Goal: Communication & Community: Answer question/provide support

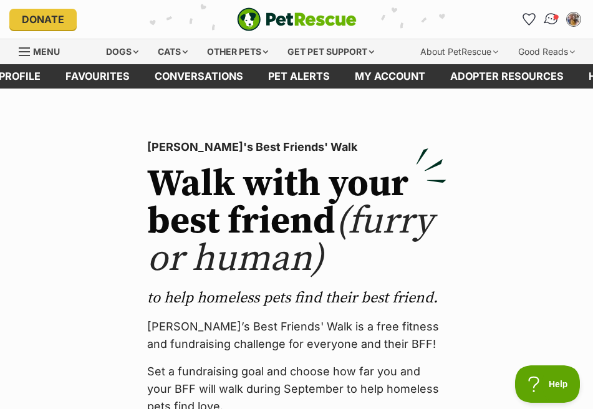
click at [549, 21] on img "Conversations" at bounding box center [551, 19] width 17 height 16
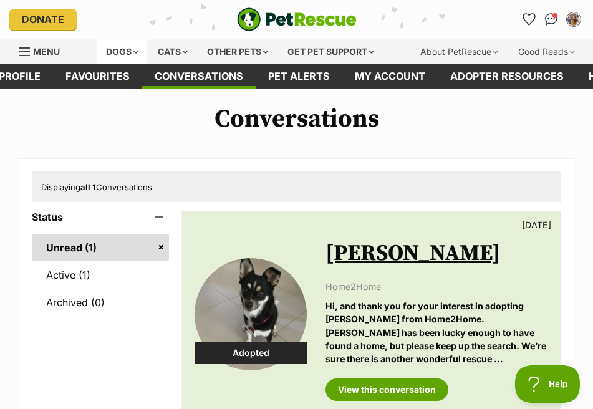
click at [132, 41] on div "Dogs" at bounding box center [122, 51] width 50 height 25
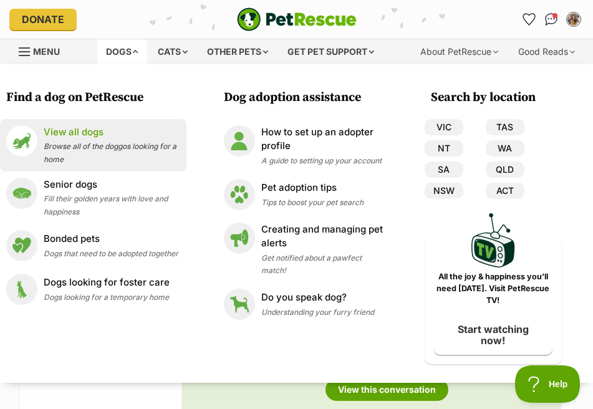
click at [70, 137] on p "View all dogs" at bounding box center [112, 132] width 137 height 14
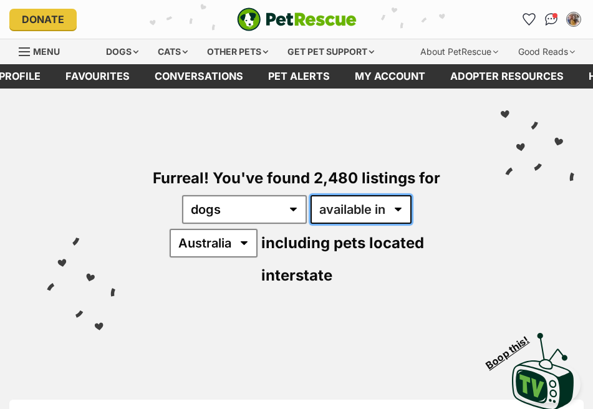
click at [376, 209] on select "available in located in" at bounding box center [361, 209] width 101 height 29
select select "disabled"
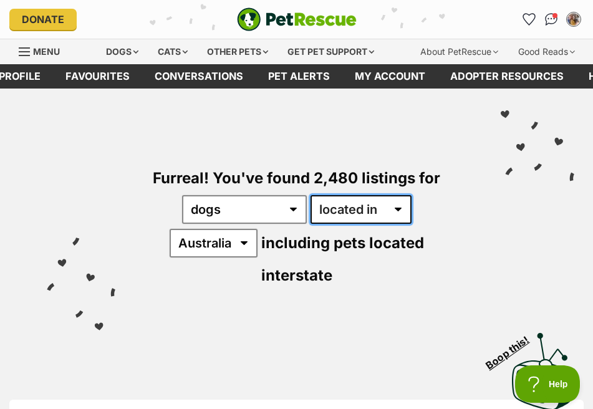
click at [311, 195] on select "available in located in" at bounding box center [361, 209] width 101 height 29
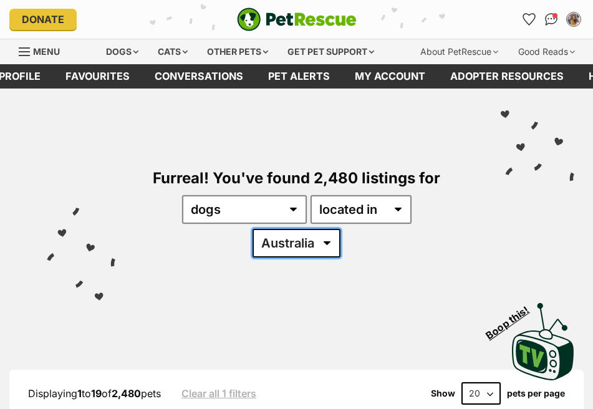
click at [299, 244] on select "[GEOGRAPHIC_DATA] [GEOGRAPHIC_DATA] [GEOGRAPHIC_DATA] [GEOGRAPHIC_DATA] [GEOGRA…" at bounding box center [297, 243] width 88 height 29
select select "QLD"
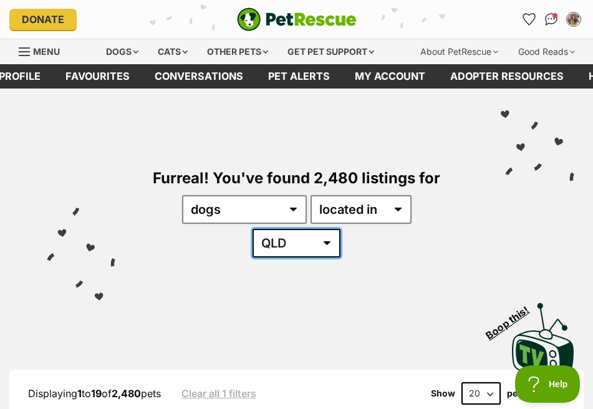
click at [253, 229] on select "Australia ACT NSW NT QLD SA TAS VIC WA" at bounding box center [297, 243] width 88 height 29
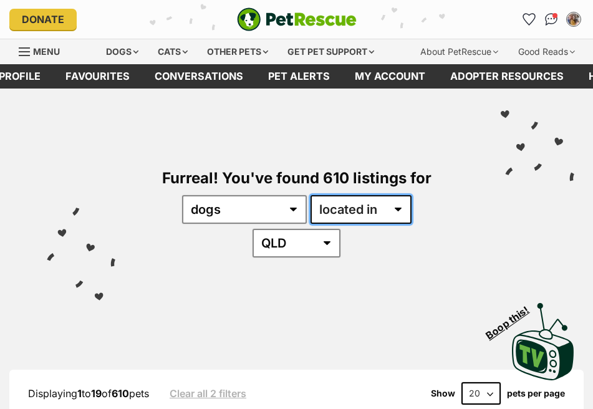
click at [362, 213] on select "available in located in" at bounding box center [361, 209] width 101 height 29
select select "enabled"
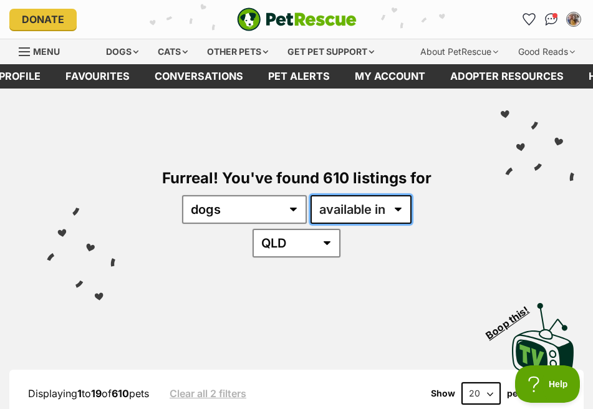
click at [311, 195] on select "available in located in" at bounding box center [361, 209] width 101 height 29
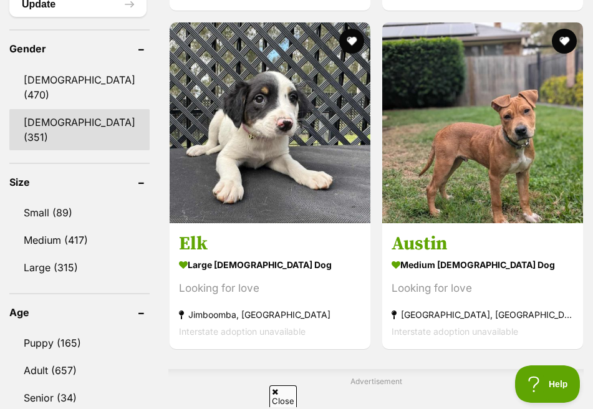
scroll to position [1123, 0]
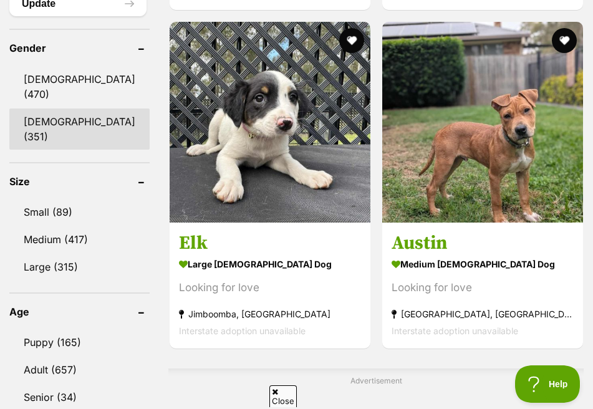
click at [52, 121] on link "[DEMOGRAPHIC_DATA] (351)" at bounding box center [79, 129] width 140 height 41
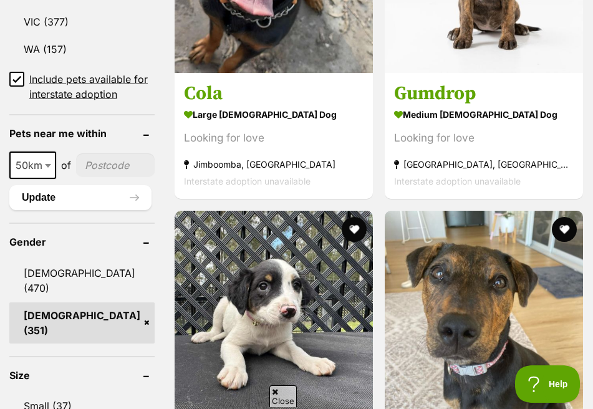
scroll to position [1060, 0]
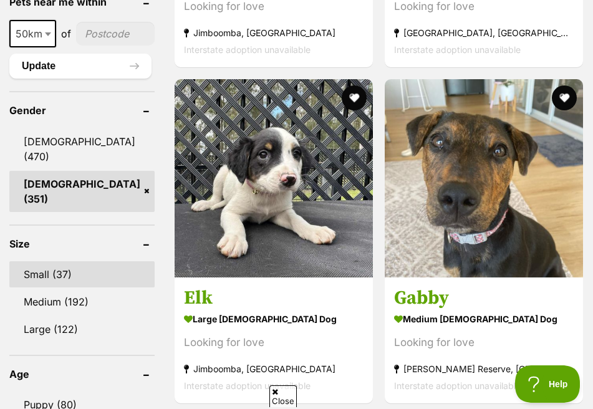
click at [56, 269] on link "Small (37)" at bounding box center [81, 274] width 145 height 26
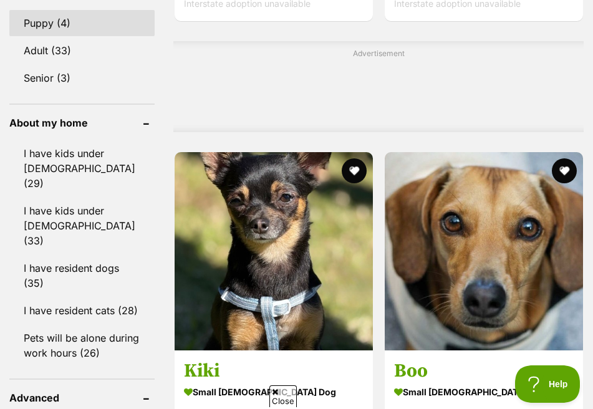
scroll to position [1497, 0]
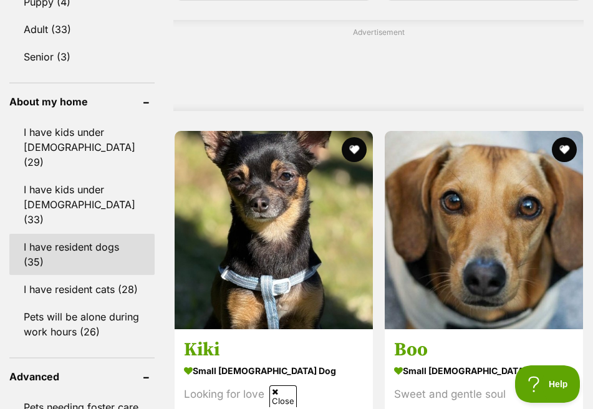
click at [57, 234] on link "I have resident dogs (35)" at bounding box center [81, 254] width 145 height 41
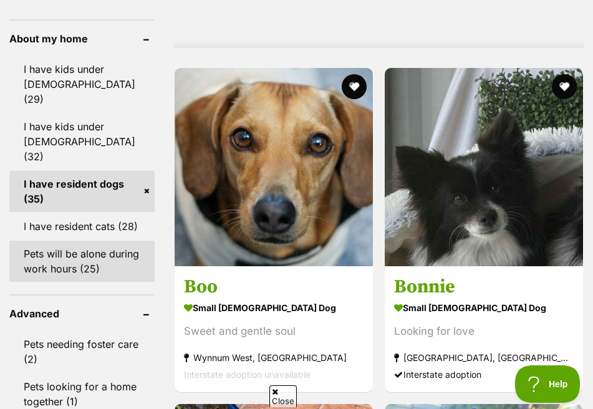
scroll to position [1559, 0]
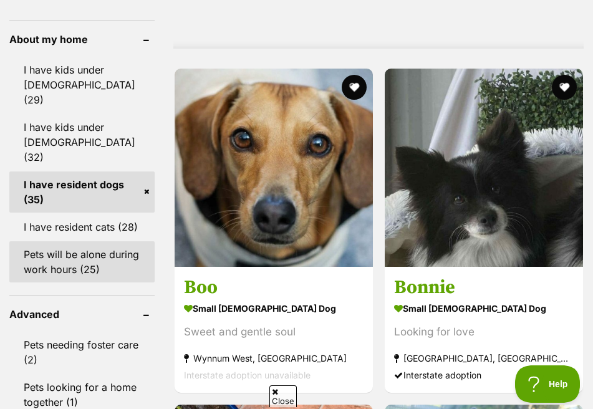
click at [72, 241] on link "Pets will be alone during work hours (25)" at bounding box center [81, 261] width 145 height 41
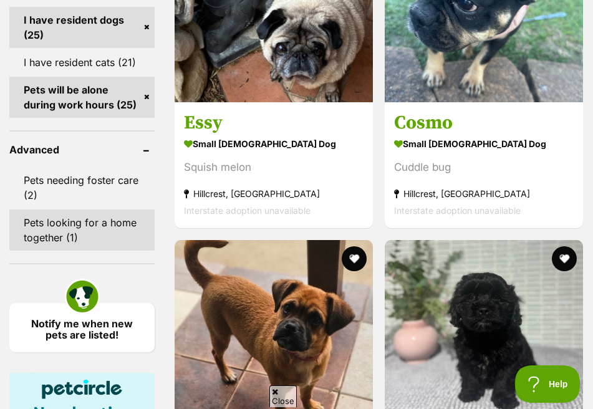
scroll to position [1435, 0]
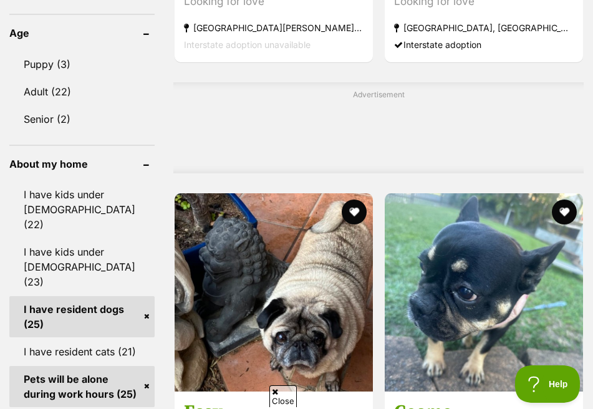
click at [116, 366] on link "Pets will be alone during work hours (25)" at bounding box center [81, 386] width 145 height 41
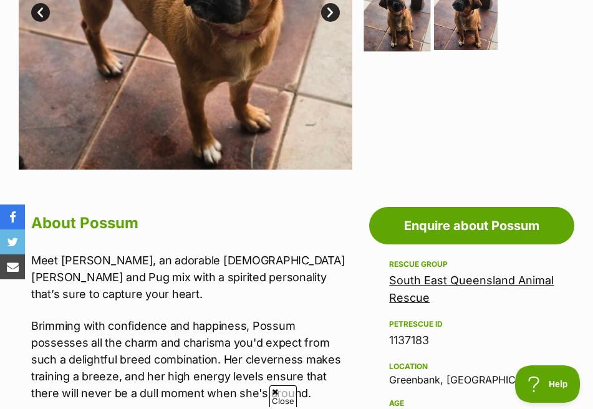
scroll to position [250, 0]
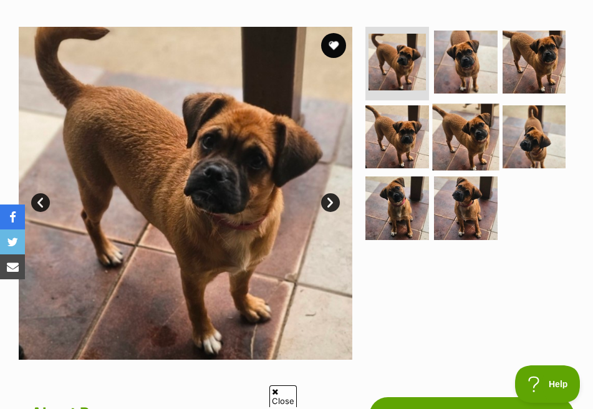
click at [452, 115] on img at bounding box center [465, 137] width 67 height 67
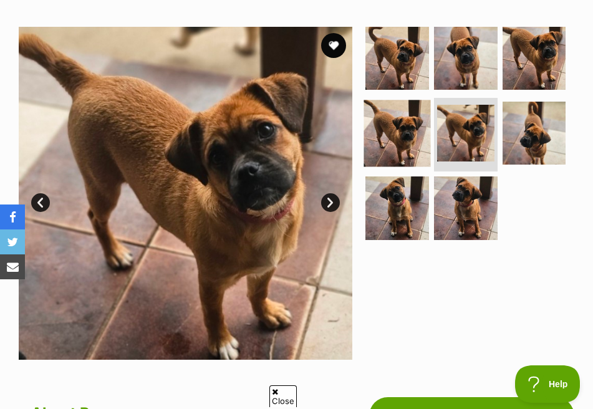
click at [399, 122] on img at bounding box center [397, 133] width 67 height 67
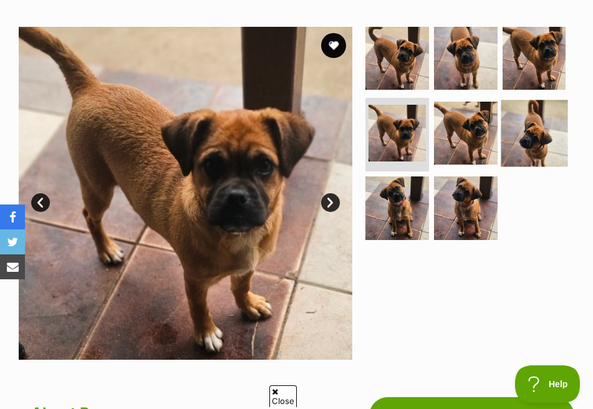
click at [507, 107] on img at bounding box center [534, 133] width 67 height 67
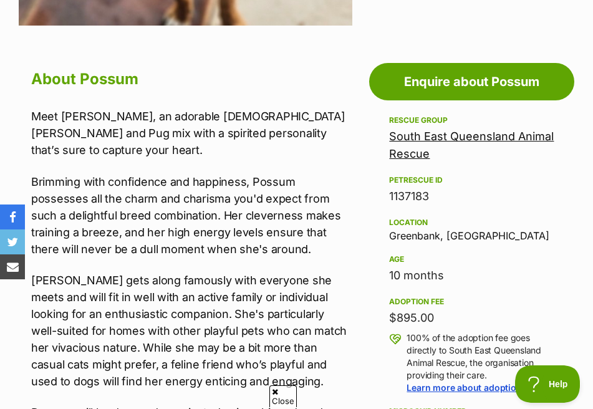
scroll to position [624, 0]
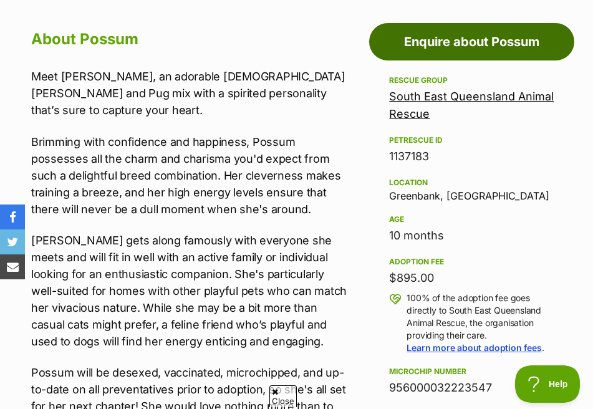
click at [458, 26] on link "Enquire about Possum" at bounding box center [471, 41] width 205 height 37
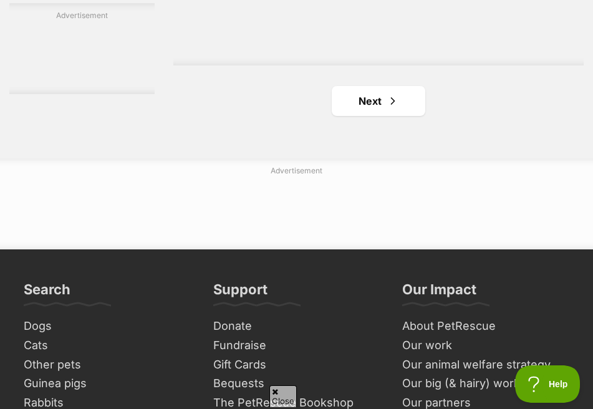
scroll to position [4117, 0]
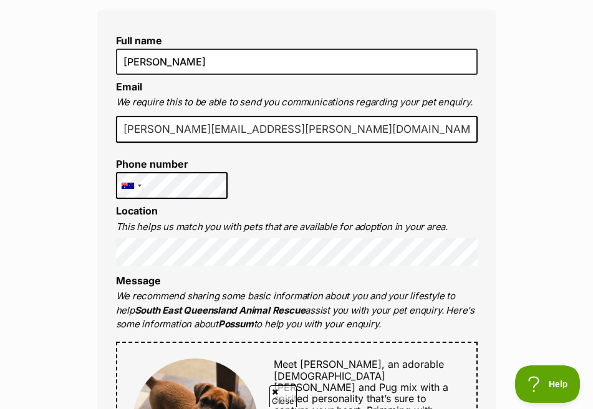
scroll to position [312, 0]
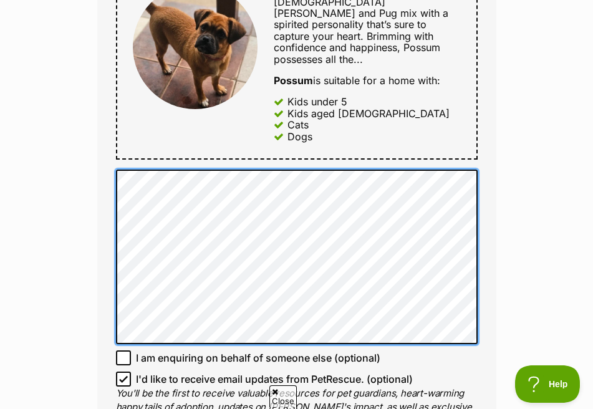
scroll to position [686, 0]
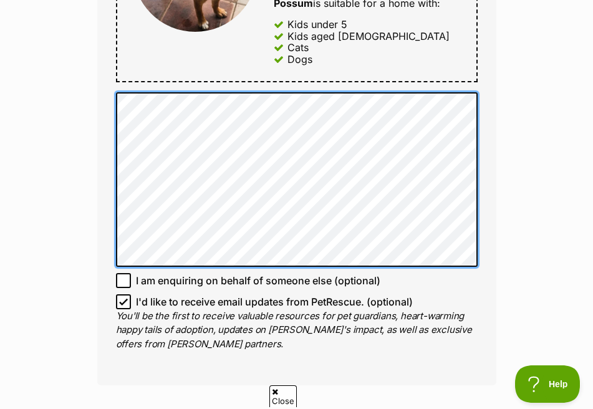
scroll to position [749, 0]
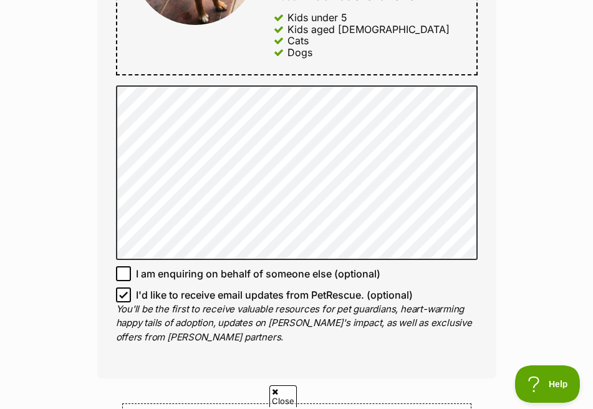
click at [122, 291] on icon at bounding box center [123, 295] width 9 height 9
click at [122, 288] on input "I'd like to receive email updates from PetRescue. (optional)" at bounding box center [123, 295] width 15 height 15
checkbox input "false"
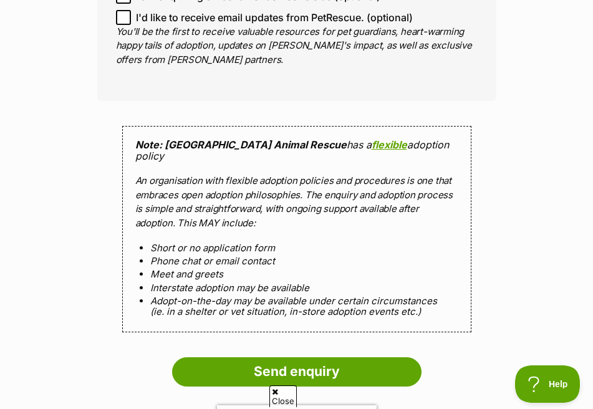
scroll to position [1193, 0]
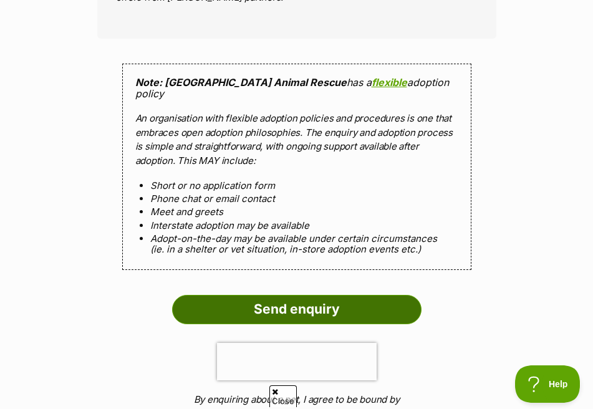
click at [211, 304] on input "Send enquiry" at bounding box center [297, 309] width 250 height 29
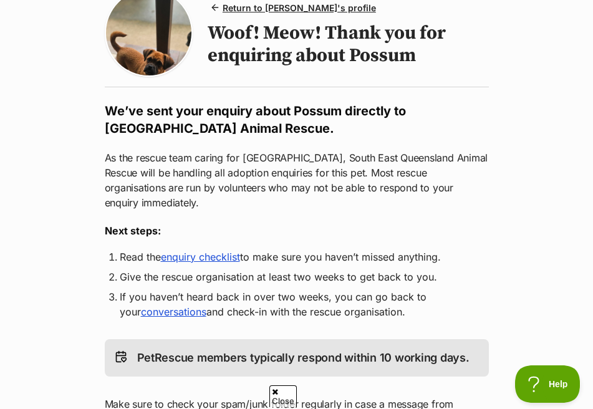
scroll to position [187, 0]
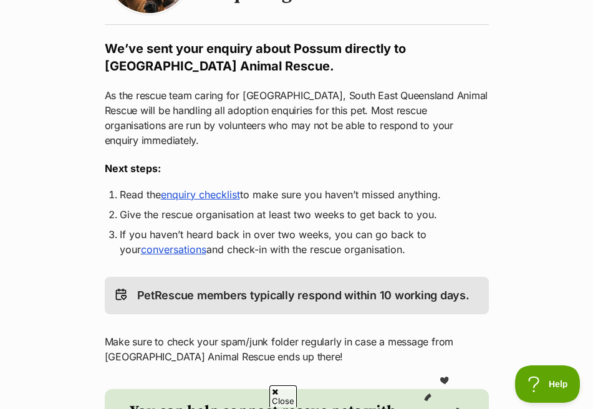
click at [193, 188] on link "enquiry checklist" at bounding box center [200, 194] width 79 height 12
click at [183, 188] on link "enquiry checklist" at bounding box center [200, 194] width 79 height 12
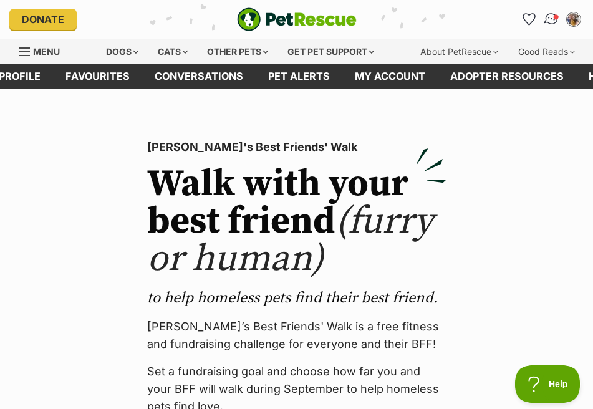
click at [555, 20] on img "Conversations" at bounding box center [551, 19] width 17 height 16
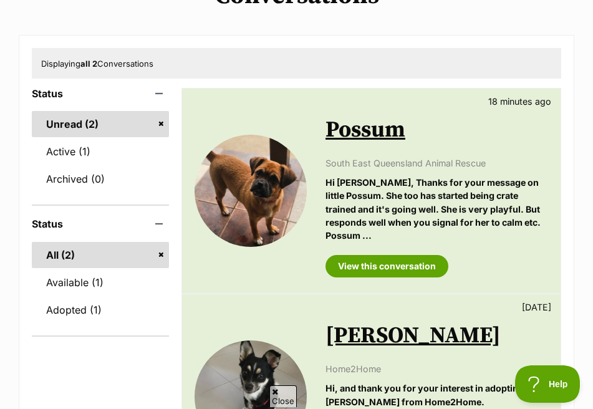
scroll to position [125, 0]
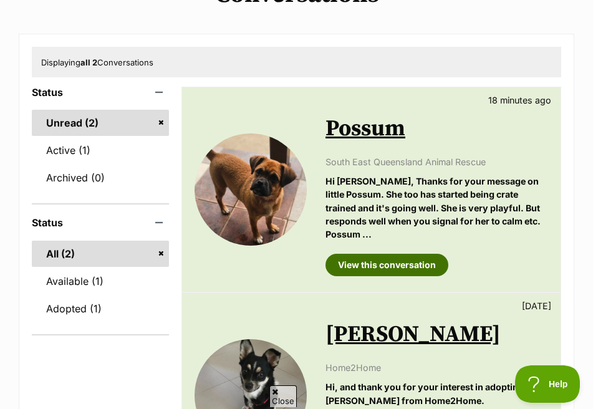
click at [389, 254] on link "View this conversation" at bounding box center [387, 265] width 123 height 22
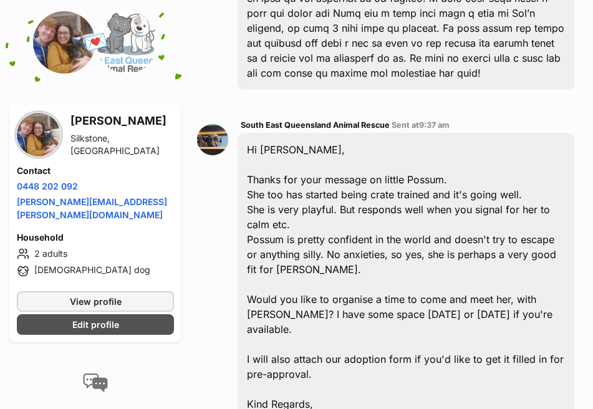
scroll to position [686, 0]
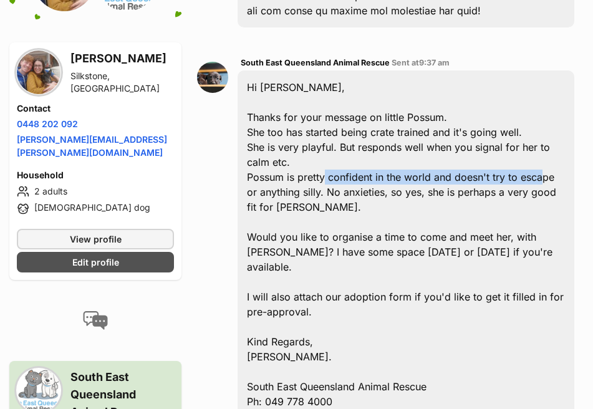
drag, startPoint x: 327, startPoint y: 172, endPoint x: 545, endPoint y: 172, distance: 217.7
click at [545, 172] on div "Hi Elise, Thanks for your message on little Possum. She too has started being c…" at bounding box center [406, 274] width 337 height 408
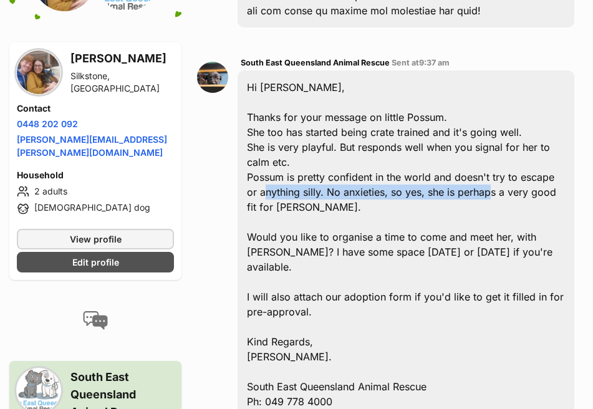
drag, startPoint x: 264, startPoint y: 191, endPoint x: 492, endPoint y: 193, distance: 227.7
click at [492, 193] on div "Hi Elise, Thanks for your message on little Possum. She too has started being c…" at bounding box center [406, 274] width 337 height 408
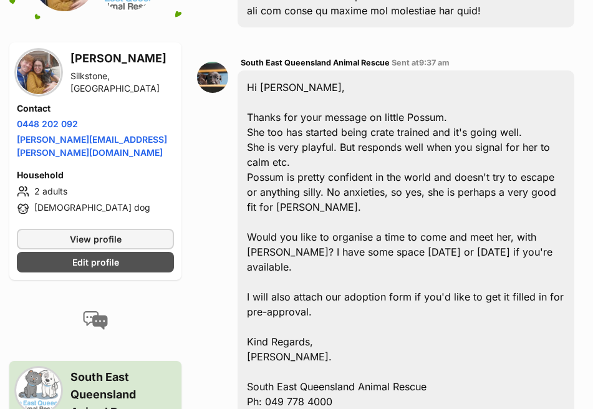
drag, startPoint x: 492, startPoint y: 193, endPoint x: 472, endPoint y: 208, distance: 25.5
click at [472, 208] on div "Hi Elise, Thanks for your message on little Possum. She too has started being c…" at bounding box center [406, 274] width 337 height 408
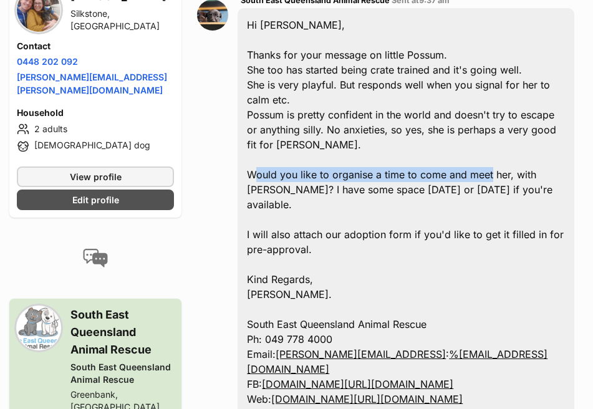
drag, startPoint x: 255, startPoint y: 170, endPoint x: 490, endPoint y: 177, distance: 235.3
click at [490, 177] on div "Hi Elise, Thanks for your message on little Possum. She too has started being c…" at bounding box center [406, 212] width 337 height 408
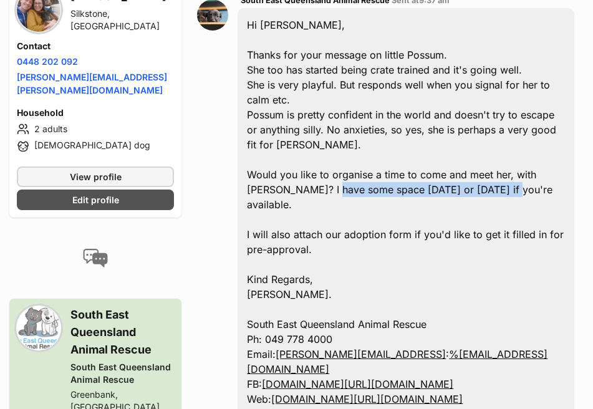
drag, startPoint x: 305, startPoint y: 191, endPoint x: 477, endPoint y: 187, distance: 172.2
click at [477, 187] on div "Hi Elise, Thanks for your message on little Possum. She too has started being c…" at bounding box center [406, 212] width 337 height 408
drag, startPoint x: 477, startPoint y: 187, endPoint x: 424, endPoint y: 215, distance: 60.3
click at [461, 215] on div "Hi Elise, Thanks for your message on little Possum. She too has started being c…" at bounding box center [406, 212] width 337 height 408
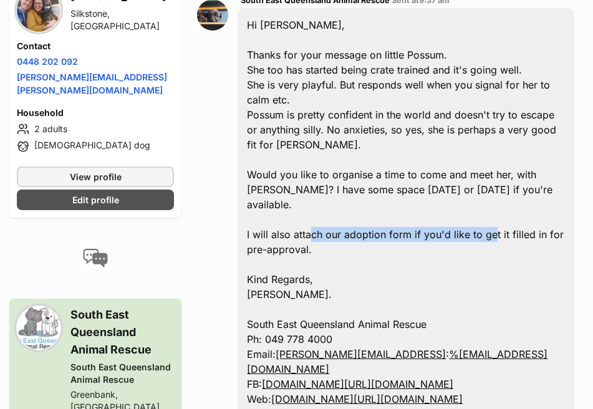
drag, startPoint x: 311, startPoint y: 220, endPoint x: 492, endPoint y: 220, distance: 180.9
click at [492, 220] on div "Hi Elise, Thanks for your message on little Possum. She too has started being c…" at bounding box center [406, 212] width 337 height 408
drag, startPoint x: 492, startPoint y: 220, endPoint x: 482, endPoint y: 238, distance: 20.9
click at [482, 238] on div "Hi Elise, Thanks for your message on little Possum. She too has started being c…" at bounding box center [406, 212] width 337 height 408
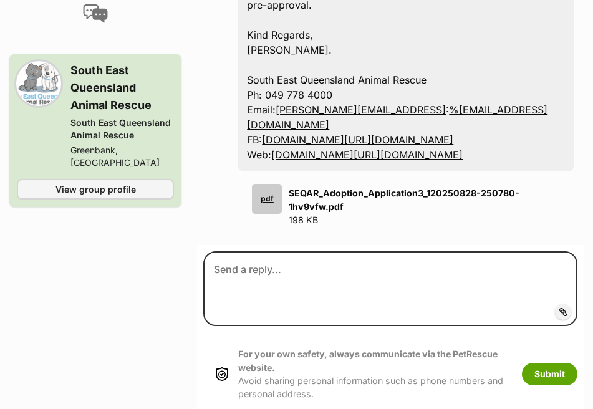
scroll to position [998, 0]
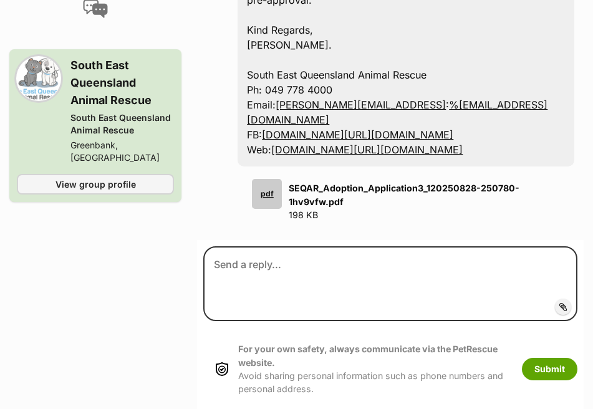
click at [258, 209] on div "pdf" at bounding box center [267, 194] width 30 height 30
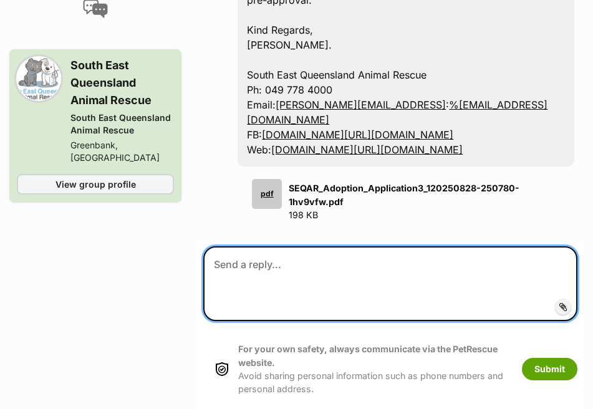
click at [326, 311] on textarea at bounding box center [390, 283] width 374 height 75
click at [319, 321] on textarea at bounding box center [390, 283] width 374 height 75
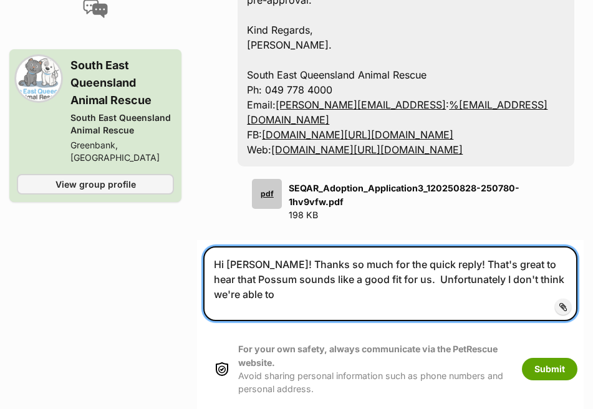
click at [271, 321] on textarea "Hi Tam! Thanks so much for the quick reply! That's great to hear that Possum so…" at bounding box center [390, 283] width 374 height 75
click at [401, 321] on textarea "Hi Tam! Thanks so much for the quick reply! That's great to hear that Possum so…" at bounding box center [390, 283] width 374 height 75
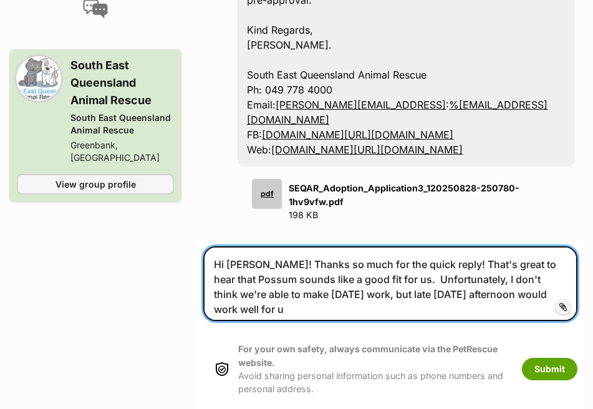
scroll to position [1001, 0]
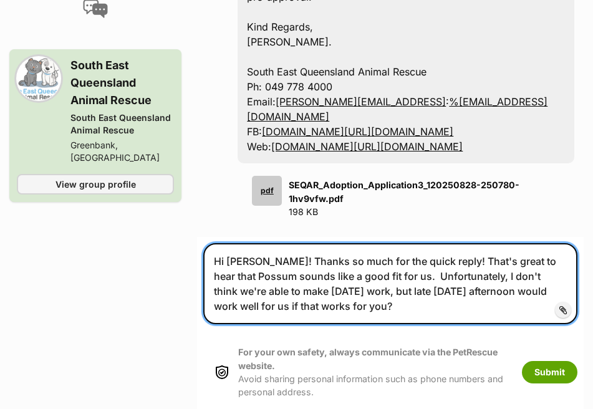
click at [517, 324] on textarea "Hi Tam! Thanks so much for the quick reply! That's great to hear that Possum so…" at bounding box center [390, 283] width 374 height 81
click at [538, 324] on textarea "Hi Tam! Thanks so much for the quick reply! That's great to hear that Possum so…" at bounding box center [390, 283] width 374 height 81
click at [390, 324] on textarea "Hi Tam! Thanks so much for the quick reply! That's great to hear that Possum so…" at bounding box center [390, 283] width 374 height 81
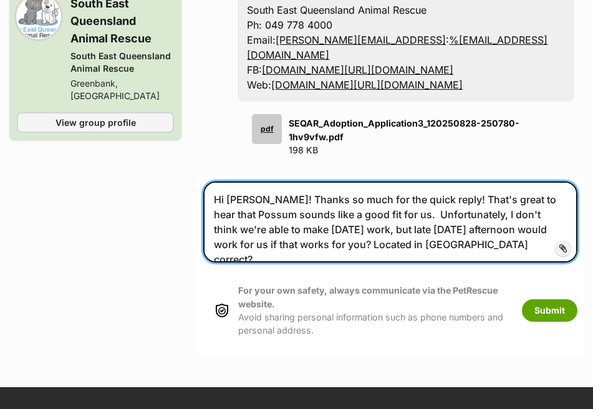
scroll to position [1064, 0]
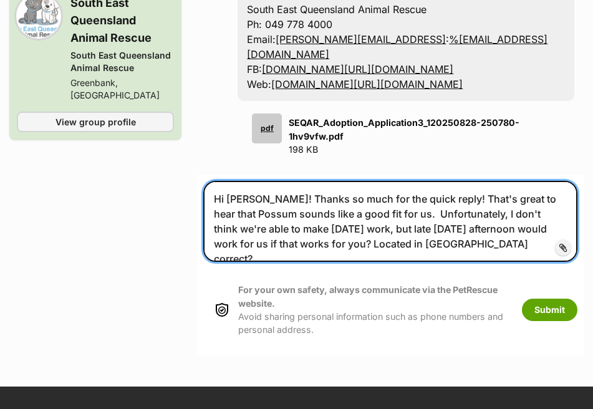
click at [396, 260] on textarea "Hi Tam! Thanks so much for the quick reply! That's great to hear that Possum so…" at bounding box center [390, 221] width 374 height 81
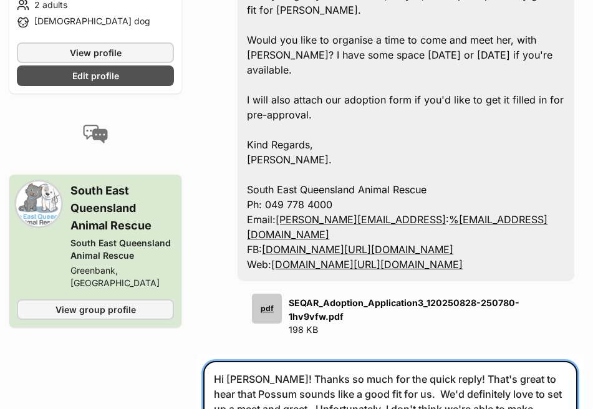
scroll to position [876, 0]
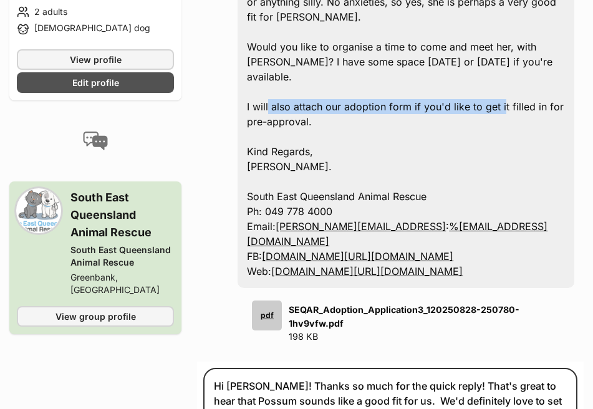
drag, startPoint x: 268, startPoint y: 85, endPoint x: 502, endPoint y: 99, distance: 233.7
click at [502, 99] on div "Hi Elise, Thanks for your message on little Possum. She too has started being c…" at bounding box center [406, 84] width 337 height 408
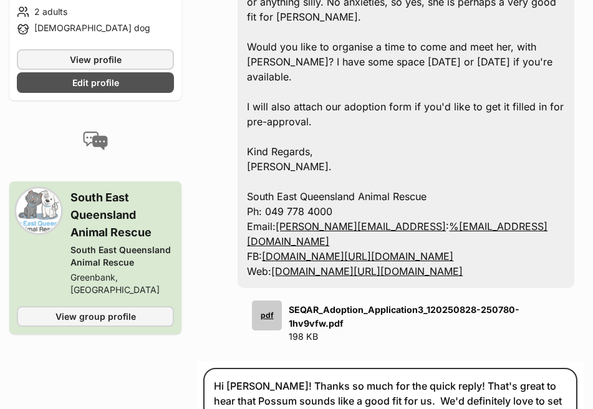
drag, startPoint x: 502, startPoint y: 99, endPoint x: 440, endPoint y: 120, distance: 64.5
click at [440, 120] on div "Hi Elise, Thanks for your message on little Possum. She too has started being c…" at bounding box center [406, 84] width 337 height 408
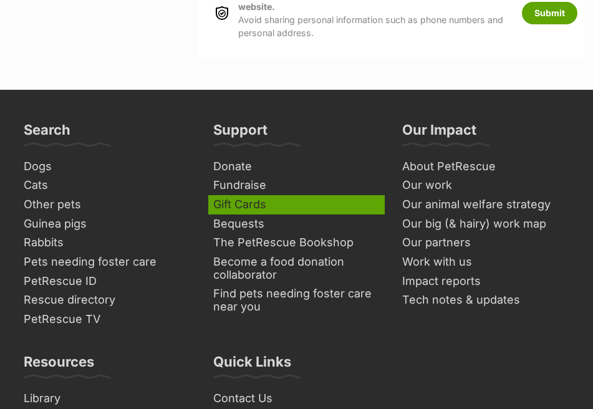
scroll to position [1064, 0]
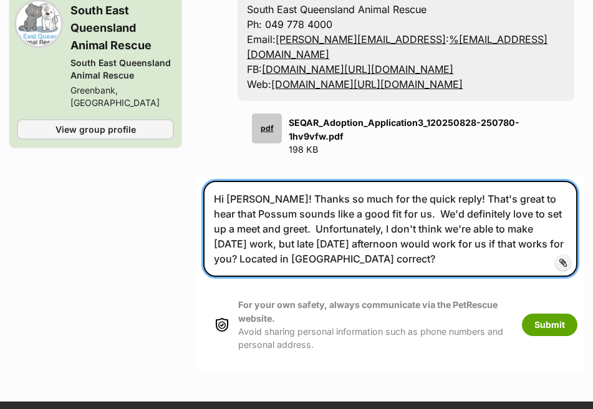
click at [402, 277] on textarea "Hi Tam! Thanks so much for the quick reply! That's great to hear that Possum so…" at bounding box center [390, 229] width 374 height 96
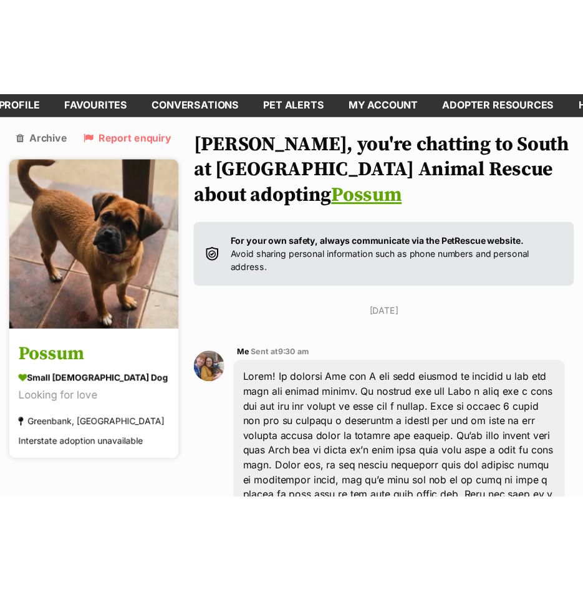
scroll to position [187, 0]
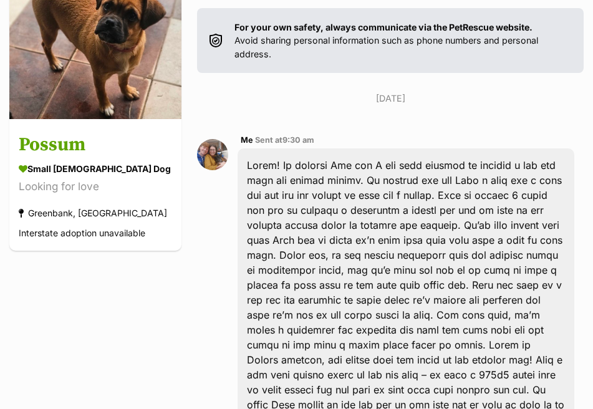
drag, startPoint x: 145, startPoint y: 294, endPoint x: 147, endPoint y: 271, distance: 23.8
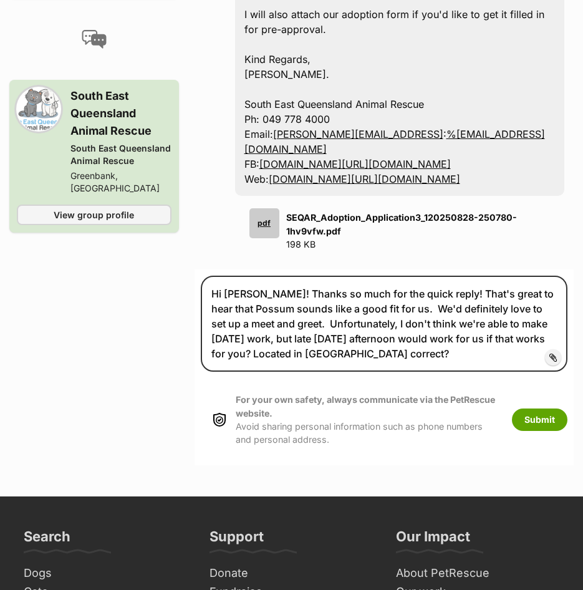
scroll to position [998, 0]
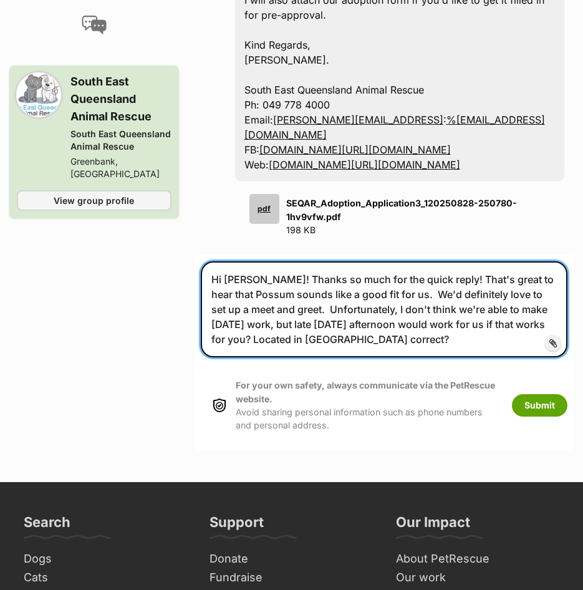
click at [397, 357] on textarea "Hi Tam! Thanks so much for the quick reply! That's great to hear that Possum so…" at bounding box center [384, 309] width 367 height 96
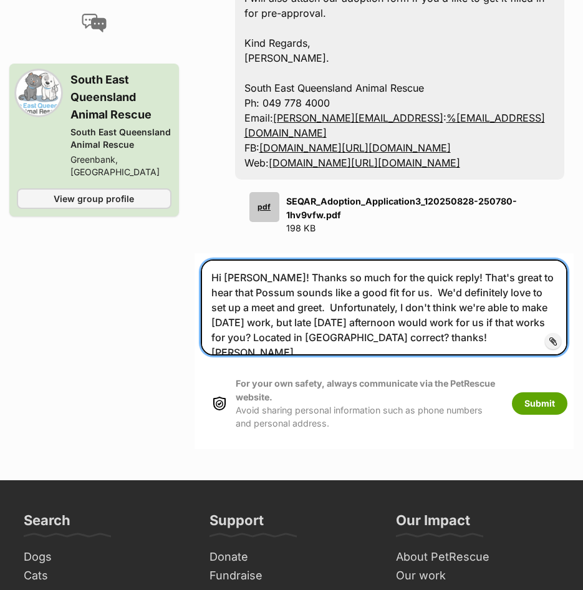
scroll to position [1001, 0]
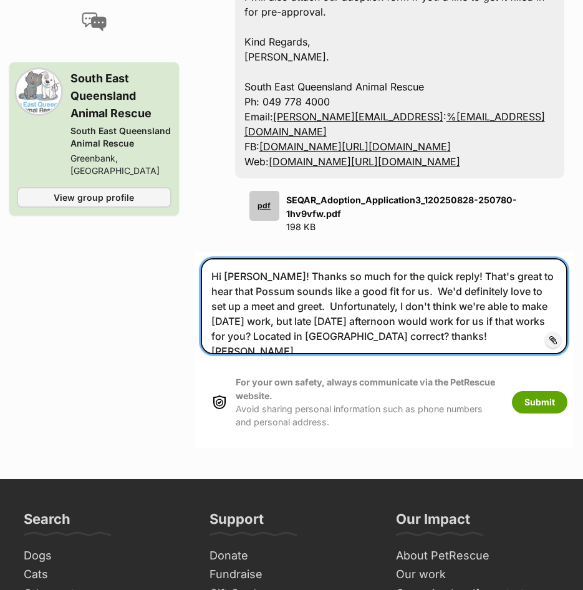
click at [389, 354] on textarea "Hi Tam! Thanks so much for the quick reply! That's great to hear that Possum so…" at bounding box center [384, 306] width 367 height 96
drag, startPoint x: 277, startPoint y: 348, endPoint x: 510, endPoint y: 346, distance: 233.3
click at [510, 346] on textarea "Hi [PERSON_NAME]! Thanks so much for the quick reply! That's great to hear that…" at bounding box center [384, 306] width 367 height 96
drag, startPoint x: 274, startPoint y: 368, endPoint x: 477, endPoint y: 368, distance: 203.4
click at [477, 354] on textarea "Hi [PERSON_NAME]! Thanks so much for the quick reply! That's great to hear that…" at bounding box center [384, 306] width 367 height 96
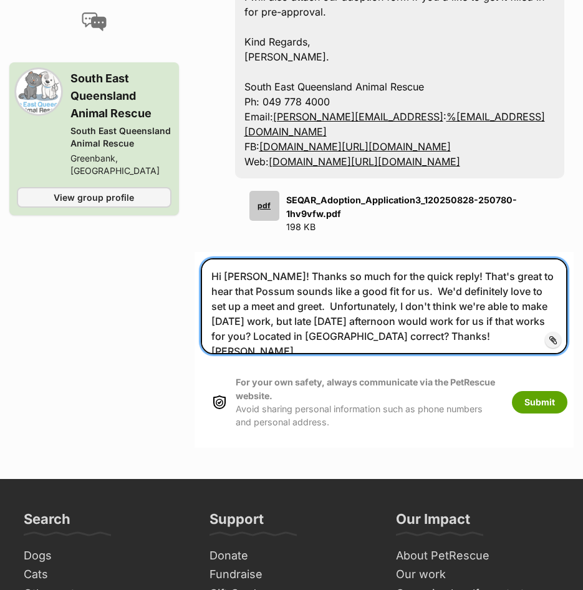
click at [248, 354] on textarea "Hi [PERSON_NAME]! Thanks so much for the quick reply! That's great to hear that…" at bounding box center [384, 306] width 367 height 96
click at [233, 354] on textarea "Hi [PERSON_NAME]! Thanks so much for the quick reply! That's great to hear that…" at bounding box center [384, 306] width 367 height 96
type textarea "Hi [PERSON_NAME]! Thanks so much for the quick reply! That's great to hear that…"
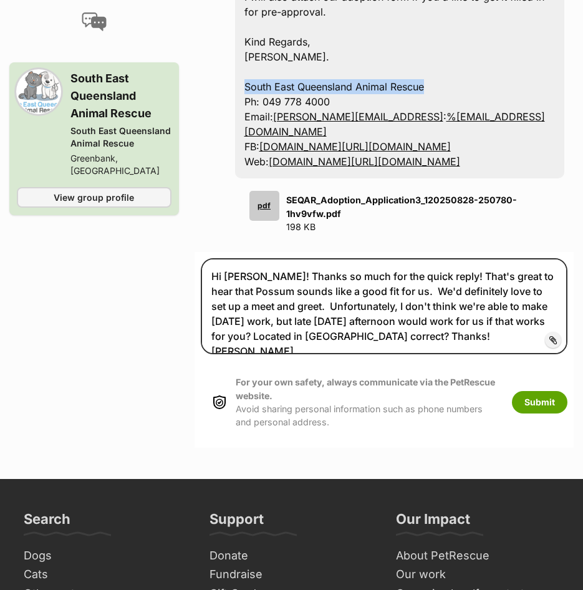
drag, startPoint x: 408, startPoint y: 72, endPoint x: 228, endPoint y: 75, distance: 180.3
copy div "South East Queensland Animal Rescue"
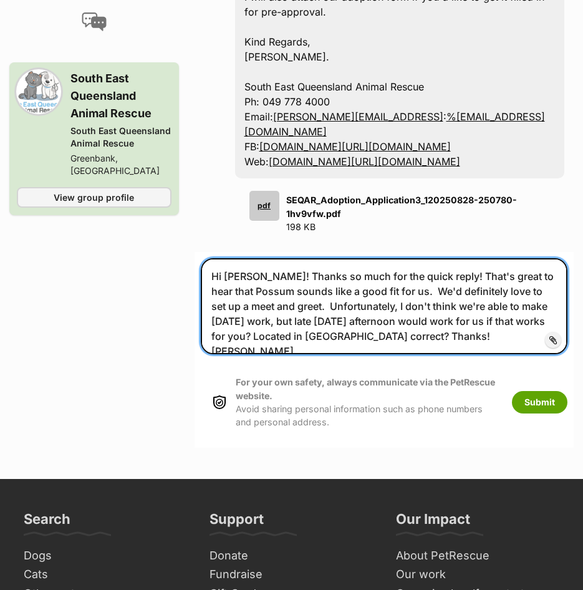
drag, startPoint x: 246, startPoint y: 331, endPoint x: 492, endPoint y: 327, distance: 245.2
click at [492, 327] on textarea "Hi [PERSON_NAME]! Thanks so much for the quick reply! That's great to hear that…" at bounding box center [384, 306] width 367 height 96
drag, startPoint x: 283, startPoint y: 354, endPoint x: 370, endPoint y: 349, distance: 86.9
click at [370, 349] on textarea "Hi [PERSON_NAME]! Thanks so much for the quick reply! That's great to hear that…" at bounding box center [384, 306] width 367 height 96
click at [390, 351] on textarea "Hi [PERSON_NAME]! Thanks so much for the quick reply! That's great to hear that…" at bounding box center [384, 306] width 367 height 96
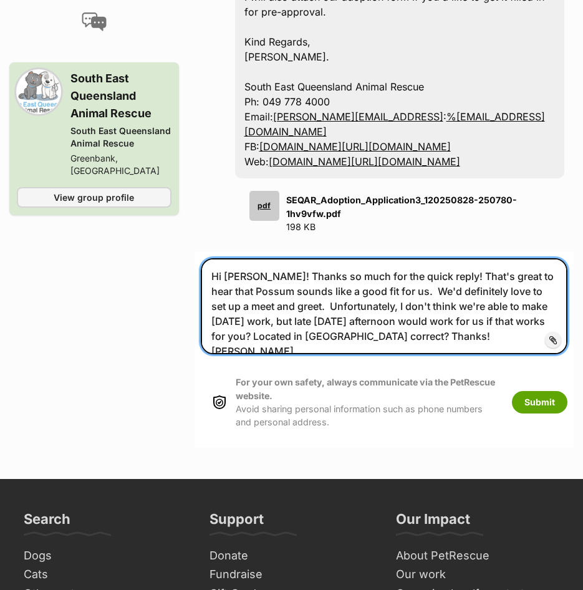
click at [422, 353] on textarea "Hi [PERSON_NAME]! Thanks so much for the quick reply! That's great to hear that…" at bounding box center [384, 306] width 367 height 96
drag, startPoint x: 281, startPoint y: 364, endPoint x: 521, endPoint y: 364, distance: 240.2
click at [521, 354] on textarea "Hi [PERSON_NAME]! Thanks so much for the quick reply! That's great to hear that…" at bounding box center [384, 306] width 367 height 96
drag, startPoint x: 230, startPoint y: 382, endPoint x: 519, endPoint y: 376, distance: 288.9
click at [519, 354] on textarea "Hi [PERSON_NAME]! Thanks so much for the quick reply! That's great to hear that…" at bounding box center [384, 306] width 367 height 96
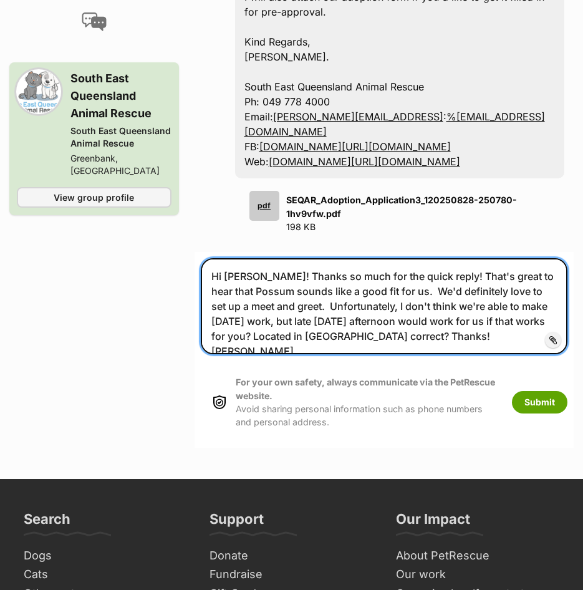
click at [201, 354] on textarea "Hi [PERSON_NAME]! Thanks so much for the quick reply! That's great to hear that…" at bounding box center [384, 306] width 367 height 96
drag, startPoint x: 213, startPoint y: 396, endPoint x: 424, endPoint y: 394, distance: 210.2
click at [424, 354] on textarea "Hi [PERSON_NAME]! Thanks so much for the quick reply! That's great to hear that…" at bounding box center [384, 306] width 367 height 96
drag, startPoint x: 450, startPoint y: 395, endPoint x: 475, endPoint y: 394, distance: 25.0
click at [451, 354] on textarea "Hi [PERSON_NAME]! Thanks so much for the quick reply! That's great to hear that…" at bounding box center [384, 306] width 367 height 96
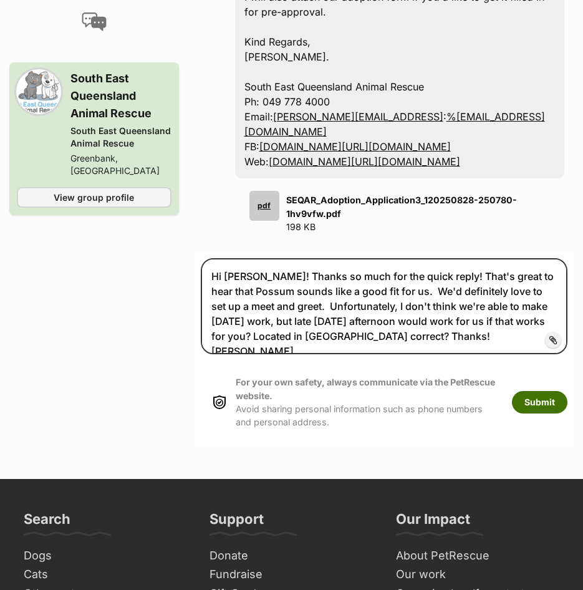
click at [545, 409] on button "Submit" at bounding box center [540, 402] width 56 height 22
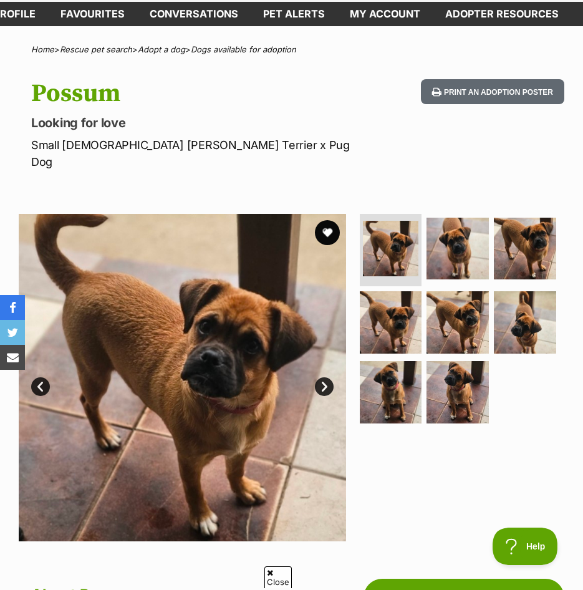
scroll to position [125, 0]
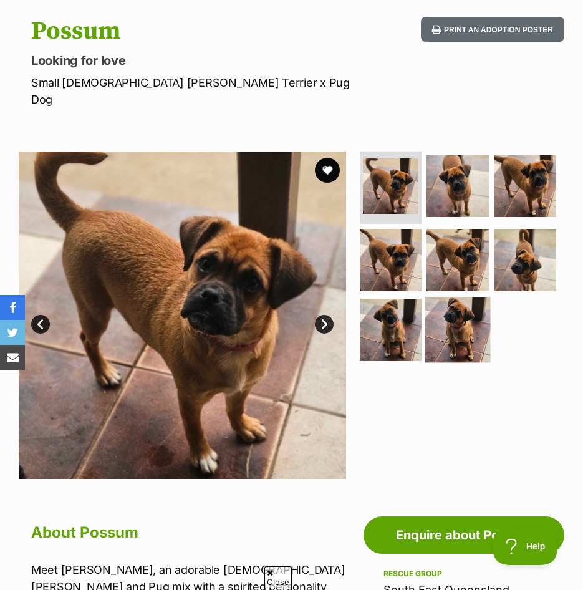
click at [442, 306] on img at bounding box center [457, 330] width 65 height 65
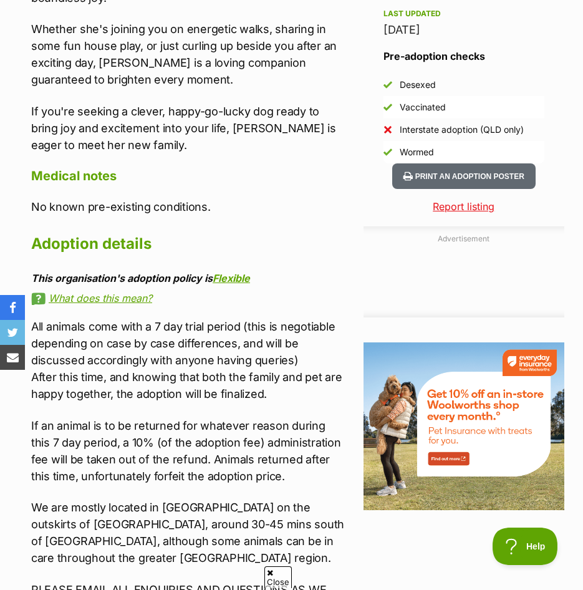
scroll to position [1123, 0]
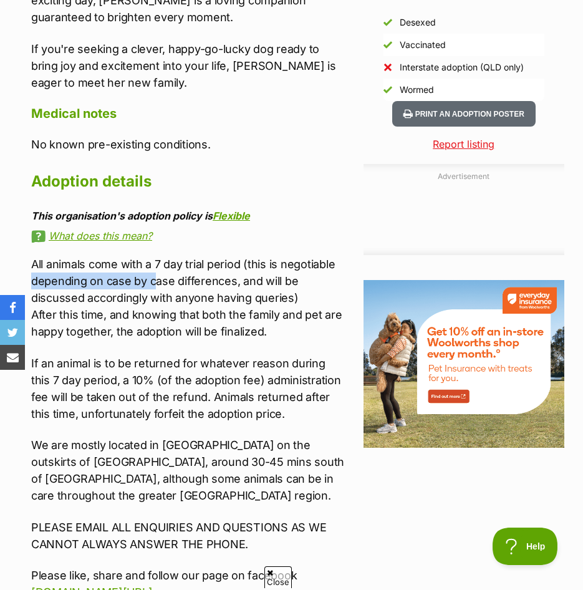
drag, startPoint x: 26, startPoint y: 266, endPoint x: 156, endPoint y: 268, distance: 130.4
click at [156, 268] on div "About Possum Meet Possum, an adorable 10-month-old Jack Russell and Pug mix wit…" at bounding box center [182, 85] width 327 height 1128
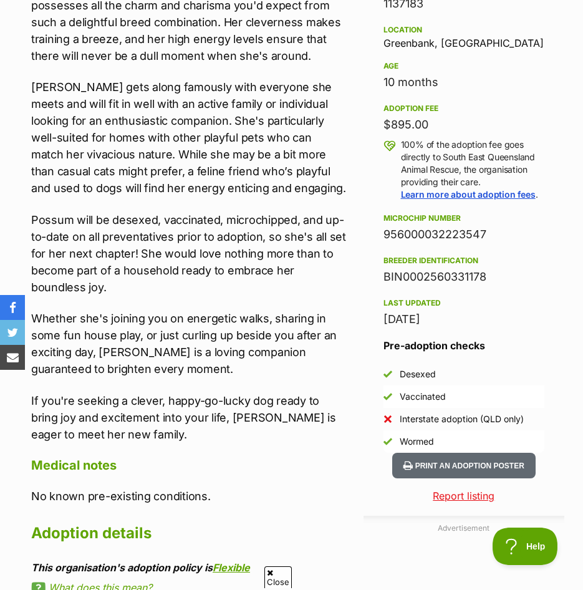
scroll to position [749, 0]
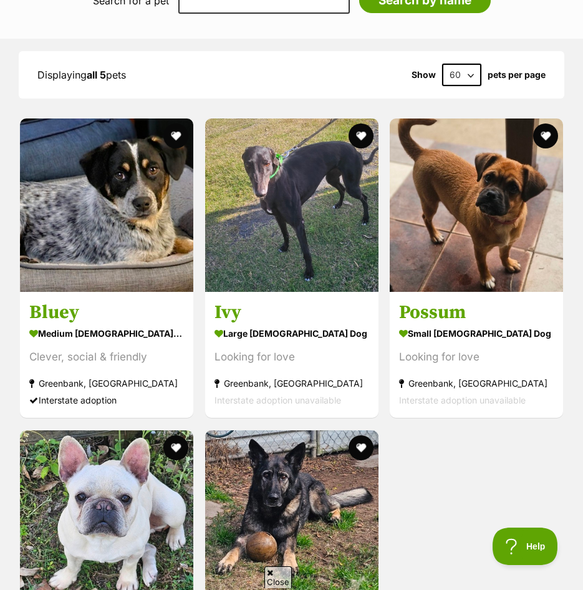
scroll to position [1310, 0]
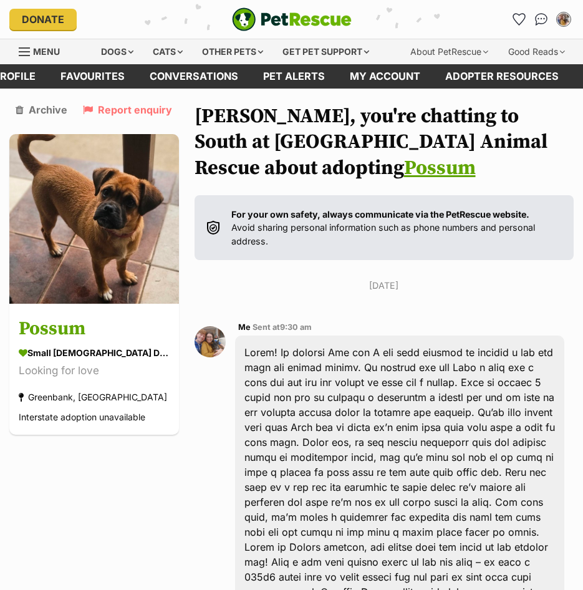
scroll to position [1089, 0]
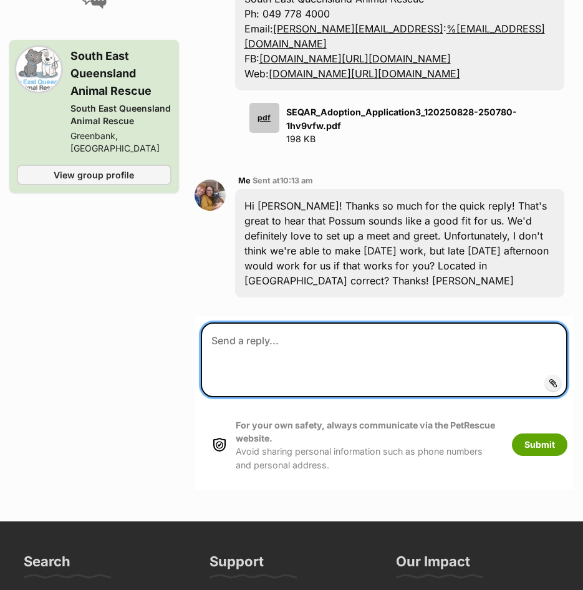
click at [299, 397] on textarea at bounding box center [384, 360] width 367 height 75
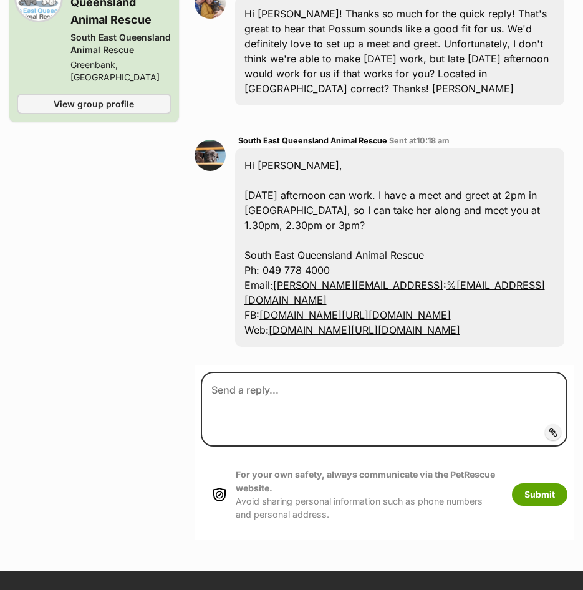
scroll to position [1310, 0]
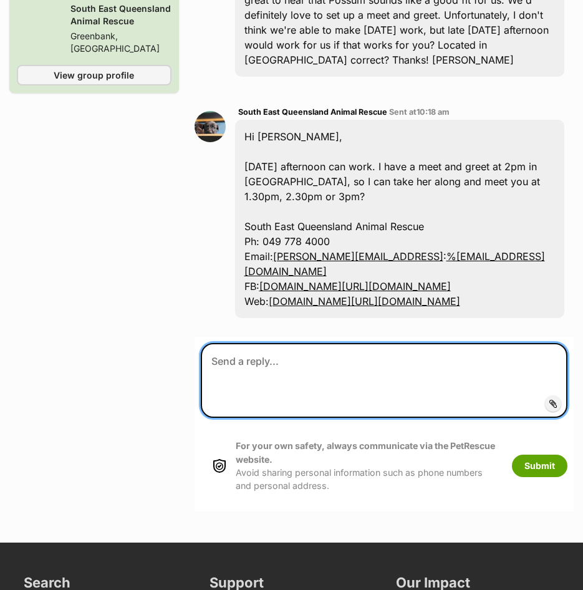
click at [324, 418] on textarea at bounding box center [384, 380] width 367 height 75
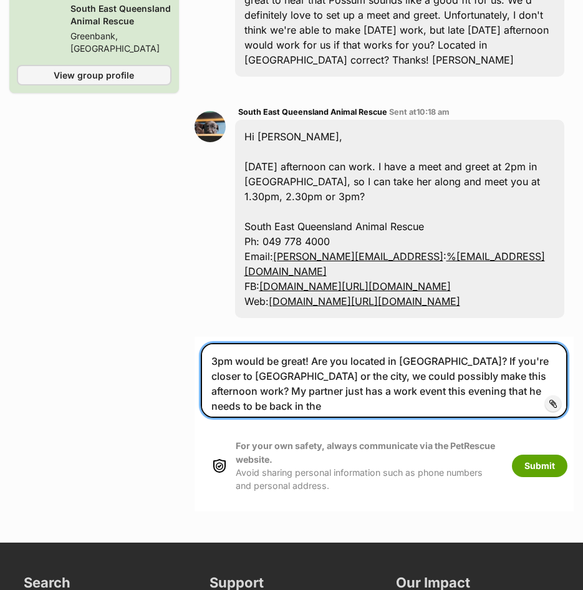
scroll to position [1313, 0]
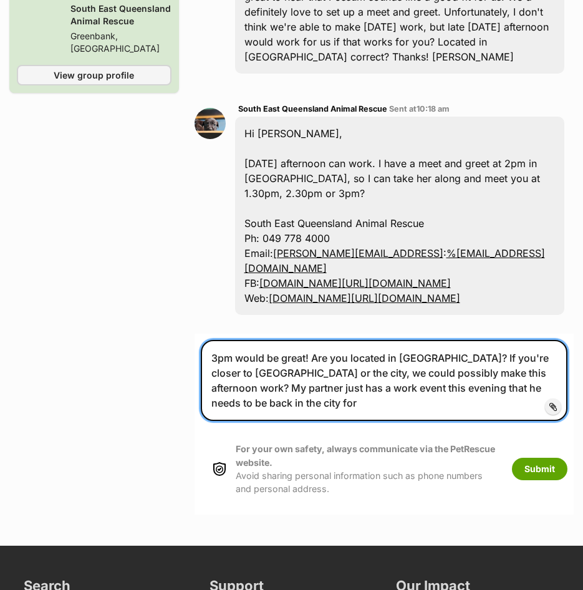
click at [306, 421] on textarea "3pm would be great! Are you located in Greenbank? If you're closer to Ipswich o…" at bounding box center [384, 380] width 367 height 81
click at [312, 421] on textarea "3pm would be great! Are you located in Greenbank? If you're closer to Ipswich o…" at bounding box center [384, 380] width 367 height 81
drag, startPoint x: 460, startPoint y: 492, endPoint x: 116, endPoint y: 494, distance: 344.3
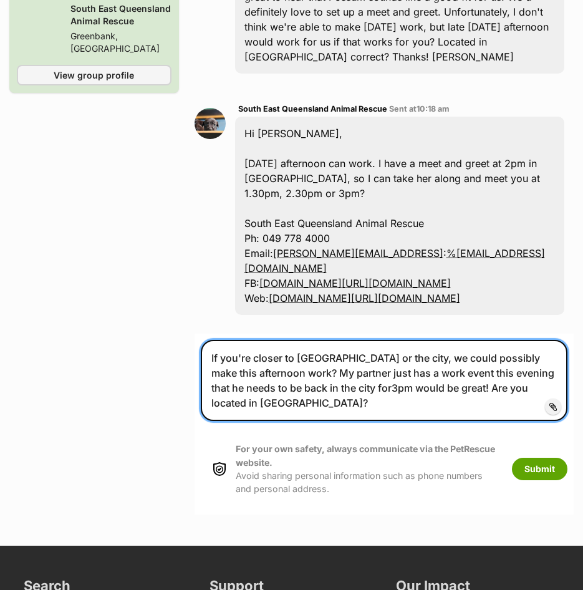
scroll to position [1316, 0]
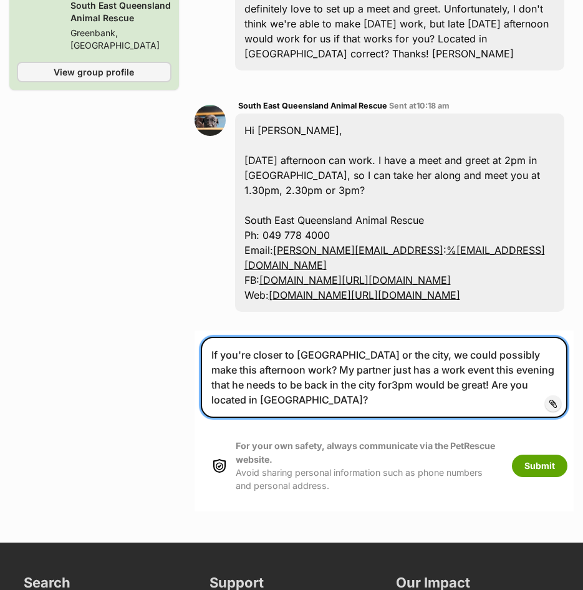
click at [339, 418] on textarea "If you're closer to Ipswich or the city, we could possibly make this afternoon …" at bounding box center [384, 377] width 367 height 81
click at [360, 418] on textarea "If you're closer to Ipswich or the city, we could possibly make this afternoon …" at bounding box center [384, 377] width 367 height 81
click at [210, 418] on textarea "If you're closer to Ipswich or the city, we could possibly make this afternoon …" at bounding box center [384, 377] width 367 height 81
drag, startPoint x: 419, startPoint y: 531, endPoint x: 429, endPoint y: 528, distance: 11.1
click at [369, 418] on textarea "If you're closer to Ipswich or the city, we could possibly make this afternoon …" at bounding box center [384, 377] width 367 height 81
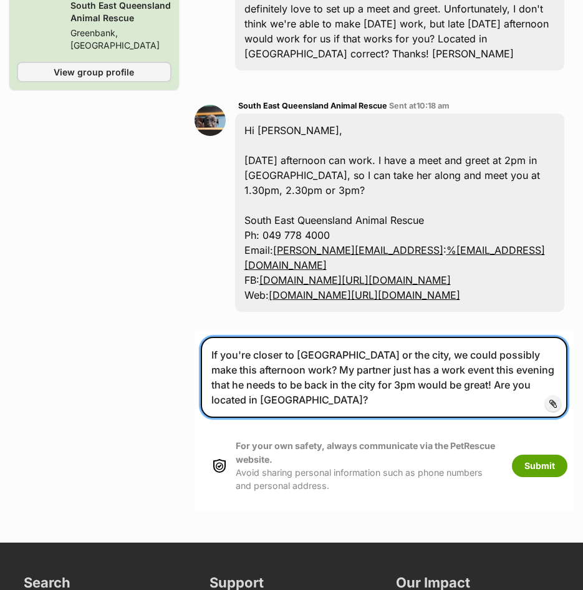
click at [450, 418] on textarea "If you're closer to Ipswich or the city, we could possibly make this afternoon …" at bounding box center [384, 377] width 367 height 81
drag, startPoint x: 450, startPoint y: 543, endPoint x: 465, endPoint y: 520, distance: 28.0
click at [465, 418] on textarea "If you're closer to Ipswich or the city, we could possibly make this afternoon …" at bounding box center [384, 377] width 367 height 81
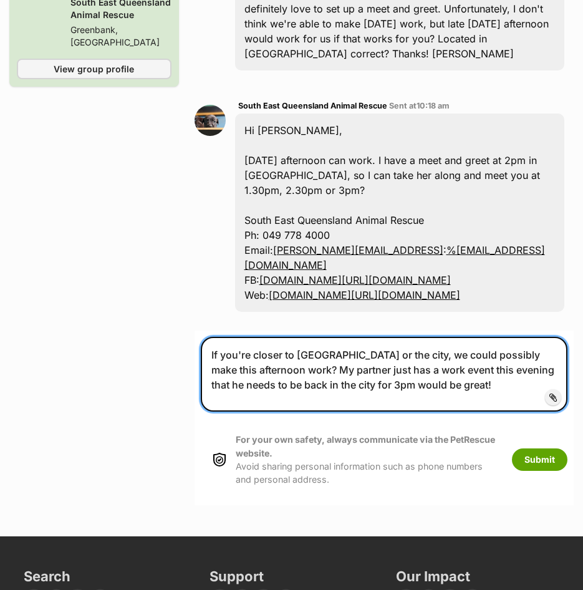
click at [206, 412] on textarea "If you're closer to Ipswich or the city, we could possibly make this afternoon …" at bounding box center [384, 374] width 367 height 75
paste textarea "Are you located in Greenbank?"
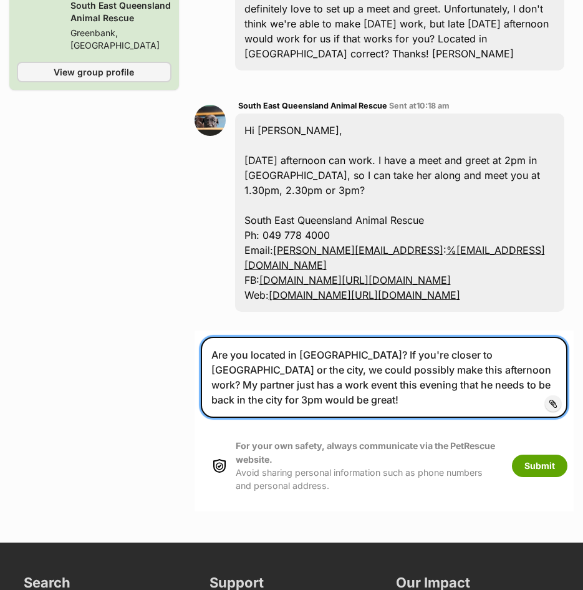
click at [367, 418] on textarea "Are you located in Greenbank? If you're closer to Ipswich or the city, we could…" at bounding box center [384, 377] width 367 height 81
click at [360, 418] on textarea "Are you located in Greenbank? If you're closer to Ipswich or the city, we could…" at bounding box center [384, 377] width 367 height 81
drag, startPoint x: 354, startPoint y: 488, endPoint x: 528, endPoint y: 485, distance: 173.4
click at [528, 418] on textarea "Are you located in Greenbank? If you're closer to Ipswich or the city, we could…" at bounding box center [384, 377] width 367 height 81
click at [246, 418] on textarea "Are you located in Greenbank? If you're closer to Ipswich or the city, we could…" at bounding box center [384, 377] width 367 height 81
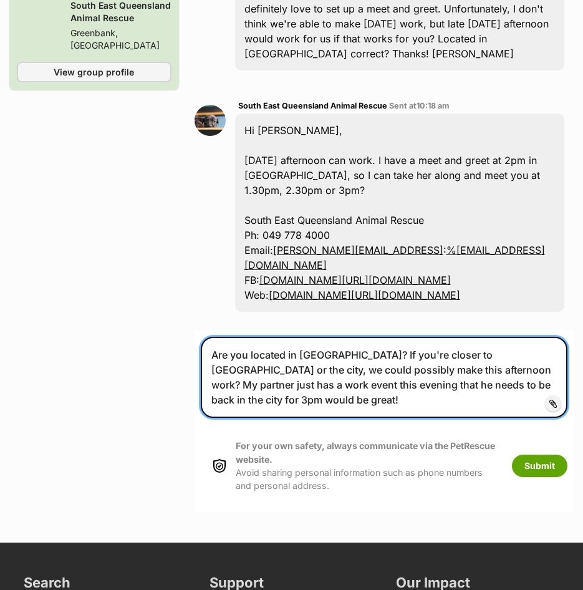
click at [326, 418] on textarea "Are you located in Greenbank? If you're closer to Ipswich or the city, we could…" at bounding box center [384, 377] width 367 height 81
drag, startPoint x: 235, startPoint y: 508, endPoint x: 408, endPoint y: 503, distance: 173.5
click at [408, 418] on textarea "Are you located in Greenbank? If you're closer to Ipswich or the city, we could…" at bounding box center [384, 377] width 367 height 81
click at [437, 418] on textarea "Are you located in Greenbank? If you're closer to Ipswich or the city, we could…" at bounding box center [384, 377] width 367 height 81
drag, startPoint x: 402, startPoint y: 488, endPoint x: 487, endPoint y: 488, distance: 84.8
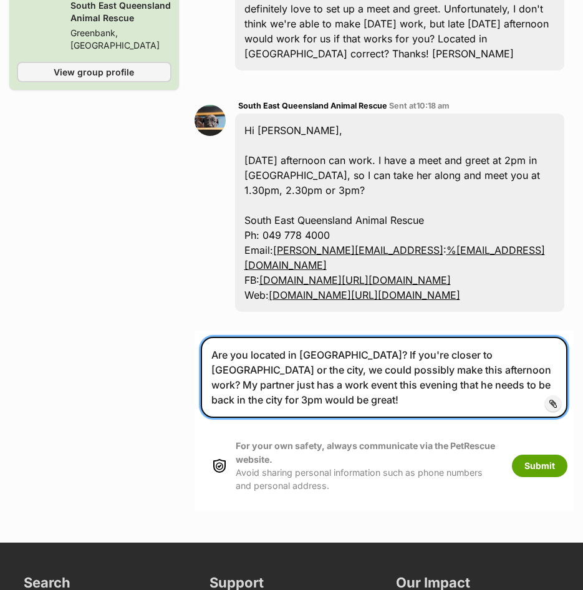
click at [487, 418] on textarea "Are you located in Greenbank? If you're closer to Ipswich or the city, we could…" at bounding box center [384, 377] width 367 height 81
click at [324, 418] on textarea "Are you located in Greenbank? If you're closer to Ipswich or the city, we could…" at bounding box center [384, 377] width 367 height 81
click at [416, 418] on textarea "Are you located in Greenbank? If you're closer to Ipswich or the city, we could…" at bounding box center [384, 377] width 367 height 81
drag, startPoint x: 401, startPoint y: 508, endPoint x: 520, endPoint y: 504, distance: 118.6
click at [520, 418] on textarea "Are you located in Greenbank? If you're closer to Ipswich or the city, we could…" at bounding box center [384, 377] width 367 height 81
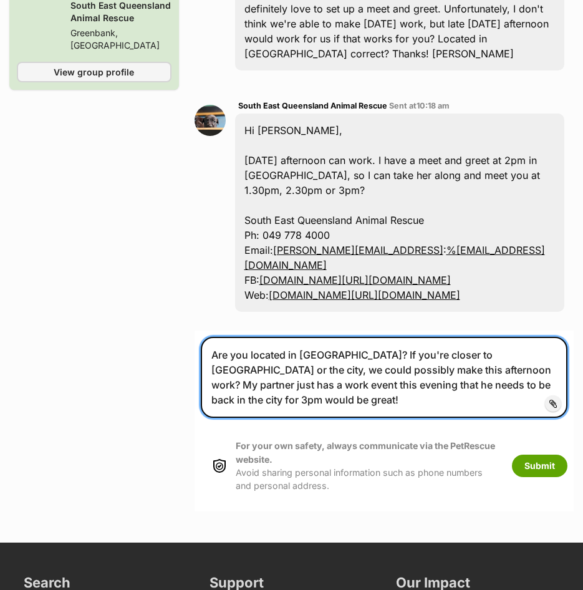
click at [245, 418] on textarea "Are you located in Greenbank? If you're closer to Ipswich or the city, we could…" at bounding box center [384, 377] width 367 height 81
click at [308, 418] on textarea "Are you located in Greenbank? If you're closer to Ipswich or the city, we could…" at bounding box center [384, 377] width 367 height 81
drag, startPoint x: 261, startPoint y: 512, endPoint x: 505, endPoint y: 510, distance: 244.5
click at [505, 418] on textarea "Are you located in Greenbank? If you're closer to Ipswich or the city, we could…" at bounding box center [384, 377] width 367 height 81
click at [299, 418] on textarea "Are you located in Greenbank? If you're closer to Ipswich or the city, we could…" at bounding box center [384, 377] width 367 height 81
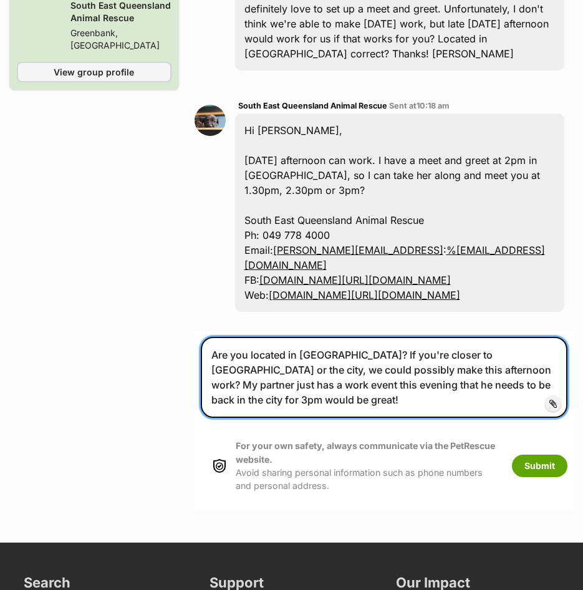
drag, startPoint x: 238, startPoint y: 522, endPoint x: 502, endPoint y: 520, distance: 263.9
click at [502, 418] on textarea "Are you located in Greenbank? If you're closer to Ipswich or the city, we could…" at bounding box center [384, 377] width 367 height 81
click at [449, 418] on textarea "Are you located in Greenbank? If you're closer to Ipswich or the city, we could…" at bounding box center [384, 377] width 367 height 81
click at [475, 418] on textarea "Are you located in Greenbank? If you're closer to Ipswich or the city, we could…" at bounding box center [384, 377] width 367 height 81
click at [484, 418] on textarea "Are you located in Greenbank? If you're closer to Ipswich or the city, we could…" at bounding box center [384, 377] width 367 height 81
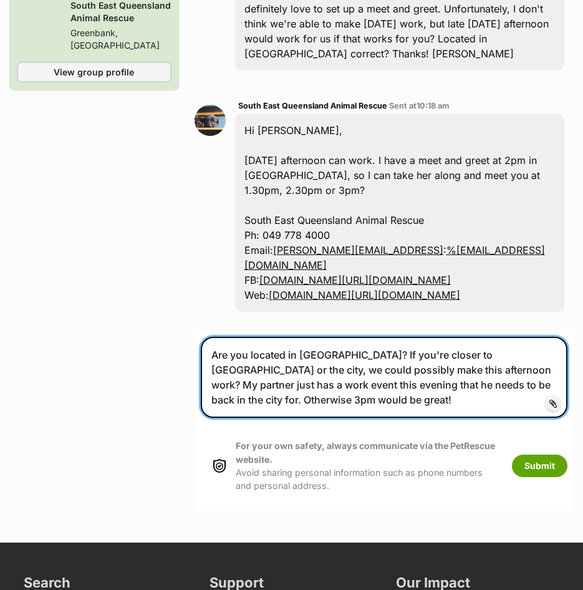
click at [239, 418] on textarea "Are you located in Greenbank? If you're closer to Ipswich or the city, we could…" at bounding box center [384, 377] width 367 height 81
drag, startPoint x: 460, startPoint y: 540, endPoint x: 385, endPoint y: 535, distance: 75.6
click at [385, 418] on textarea "Are you located in Greenbank? If you're closer to Ipswich or the city, we could…" at bounding box center [384, 377] width 367 height 81
click at [339, 418] on textarea "Are you located in Greenbank? If you're closer to Ipswich or the city, we could…" at bounding box center [384, 377] width 367 height 81
click at [394, 418] on textarea "Are you located in Greenbank? If you're closer to Ipswich or the city, we could…" at bounding box center [384, 377] width 367 height 81
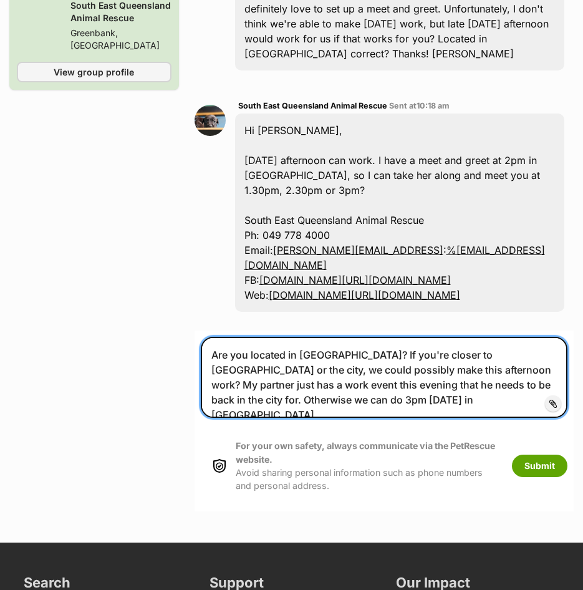
click at [442, 418] on textarea "Are you located in Greenbank? If you're closer to Ipswich or the city, we could…" at bounding box center [384, 377] width 367 height 81
click at [475, 418] on textarea "Are you located in Greenbank? If you're closer to Ipswich or the city, we could…" at bounding box center [384, 377] width 367 height 81
drag, startPoint x: 240, startPoint y: 530, endPoint x: 352, endPoint y: 531, distance: 112.3
click at [352, 418] on textarea "Are you located in Greenbank? If you're closer to Ipswich or the city, we could…" at bounding box center [384, 377] width 367 height 81
click at [427, 418] on textarea "Are you located in Greenbank? If you're closer to Ipswich or the city, we could…" at bounding box center [384, 377] width 367 height 81
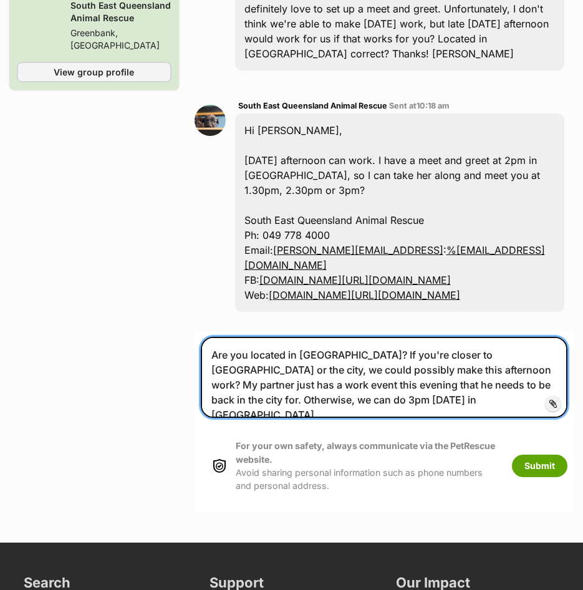
drag, startPoint x: 250, startPoint y: 487, endPoint x: 543, endPoint y: 483, distance: 292.6
click at [543, 418] on textarea "Are you located in Greenbank? If you're closer to Ipswich or the city, we could…" at bounding box center [384, 377] width 367 height 81
click at [393, 418] on textarea "Are you located in Greenbank? If you're closer to Ipswich or the city, we could…" at bounding box center [384, 377] width 367 height 81
drag, startPoint x: 235, startPoint y: 507, endPoint x: 551, endPoint y: 501, distance: 316.3
click at [551, 418] on textarea "Are you located in Greenbank? If you're closer to Ipswich or the city, we could…" at bounding box center [384, 377] width 367 height 81
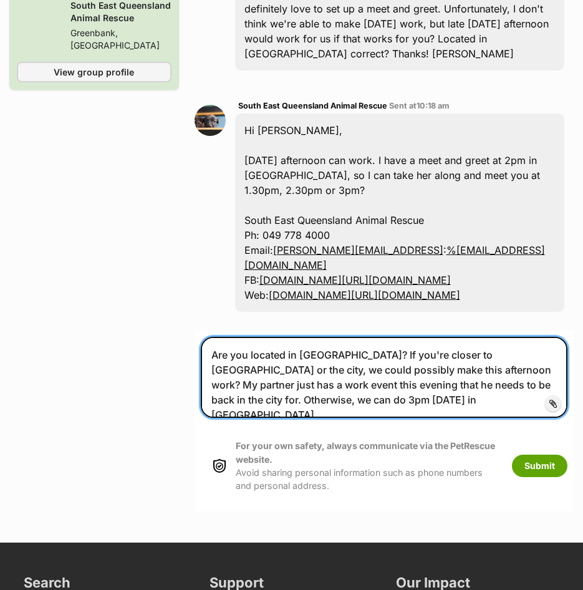
click at [269, 418] on textarea "Are you located in Greenbank? If you're closer to Ipswich or the city, we could…" at bounding box center [384, 377] width 367 height 81
drag, startPoint x: 247, startPoint y: 516, endPoint x: 470, endPoint y: 517, distance: 223.3
click at [470, 418] on textarea "Are you located in Greenbank? If you're closer to Ipswich or the city, we could…" at bounding box center [384, 377] width 367 height 81
click at [450, 418] on textarea "Are you located in Greenbank? If you're closer to Ipswich or the city, we could…" at bounding box center [384, 377] width 367 height 81
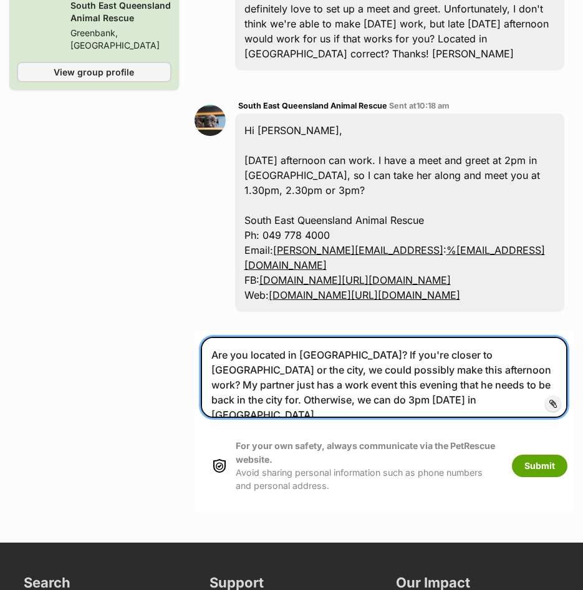
click at [450, 418] on textarea "Are you located in Greenbank? If you're closer to Ipswich or the city, we could…" at bounding box center [384, 377] width 367 height 81
click at [449, 418] on textarea "Are you located in Greenbank? If you're closer to Ipswich or the city, we could…" at bounding box center [384, 377] width 367 height 81
click at [440, 418] on textarea "Are you located in Greenbank? If you're closer to Ipswich or the city, we could…" at bounding box center [384, 377] width 367 height 81
drag, startPoint x: 252, startPoint y: 486, endPoint x: 357, endPoint y: 494, distance: 105.7
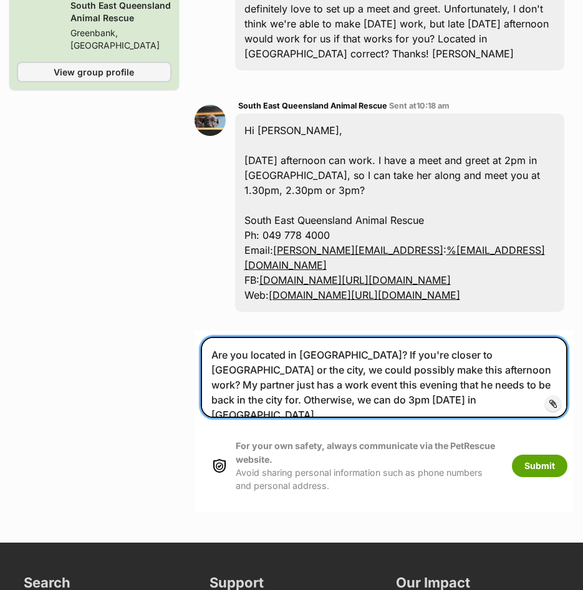
click at [513, 418] on textarea "Are you located in Greenbank? If you're closer to Ipswich or the city, we could…" at bounding box center [384, 377] width 367 height 81
click at [309, 418] on textarea "Are you located in Greenbank? If you're closer to Ipswich or the city, we could…" at bounding box center [384, 377] width 367 height 81
drag, startPoint x: 265, startPoint y: 502, endPoint x: 501, endPoint y: 503, distance: 235.8
click at [511, 418] on textarea "Are you located in Greenbank? If you're closer to Ipswich or the city, we could…" at bounding box center [384, 377] width 367 height 81
click at [258, 418] on textarea "Are you located in Greenbank? If you're closer to Ipswich or the city, we could…" at bounding box center [384, 377] width 367 height 81
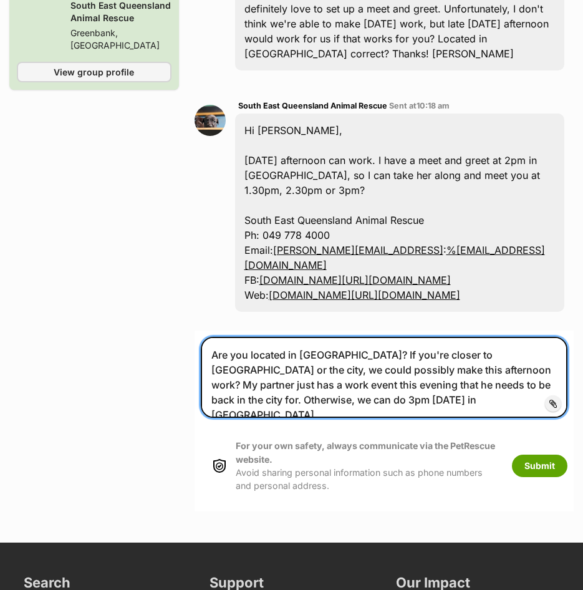
drag, startPoint x: 251, startPoint y: 518, endPoint x: 450, endPoint y: 518, distance: 198.4
click at [450, 418] on textarea "Are you located in Greenbank? If you're closer to Ipswich or the city, we could…" at bounding box center [384, 377] width 367 height 81
click at [455, 418] on textarea "Are you located in Greenbank? If you're closer to Ipswich or the city, we could…" at bounding box center [384, 377] width 367 height 81
click at [449, 418] on textarea "Are you located in Greenbank? If you're closer to Ipswich or the city, we could…" at bounding box center [384, 377] width 367 height 81
click at [482, 418] on textarea "Are you located in Greenbank? If you're closer to Ipswich or the city, we could…" at bounding box center [384, 377] width 367 height 81
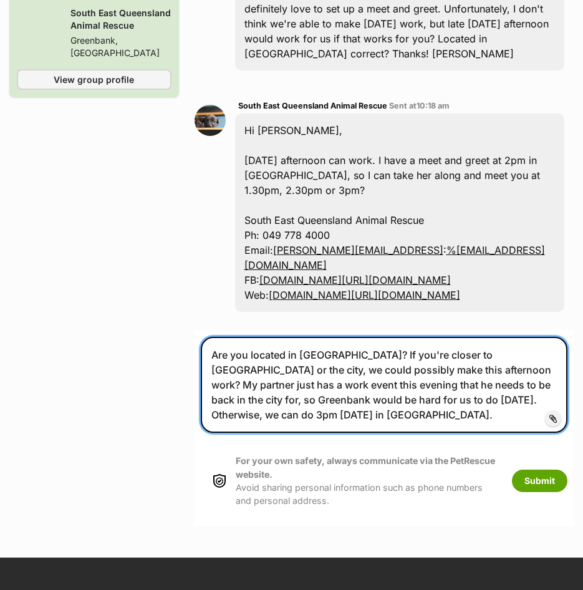
click at [423, 433] on textarea "Are you located in Greenbank? If you're closer to Ipswich or the city, we could…" at bounding box center [384, 385] width 367 height 96
click at [402, 433] on textarea "Are you located in Greenbank? If you're closer to Ipswich or the city, we could…" at bounding box center [384, 385] width 367 height 96
click at [392, 433] on textarea "Are you located in [GEOGRAPHIC_DATA]? If you're closer to [GEOGRAPHIC_DATA] or …" at bounding box center [384, 385] width 367 height 96
drag, startPoint x: 357, startPoint y: 483, endPoint x: 523, endPoint y: 487, distance: 165.3
click at [523, 433] on textarea "Are you located in [GEOGRAPHIC_DATA]? If you're closer to [GEOGRAPHIC_DATA] or …" at bounding box center [384, 385] width 367 height 96
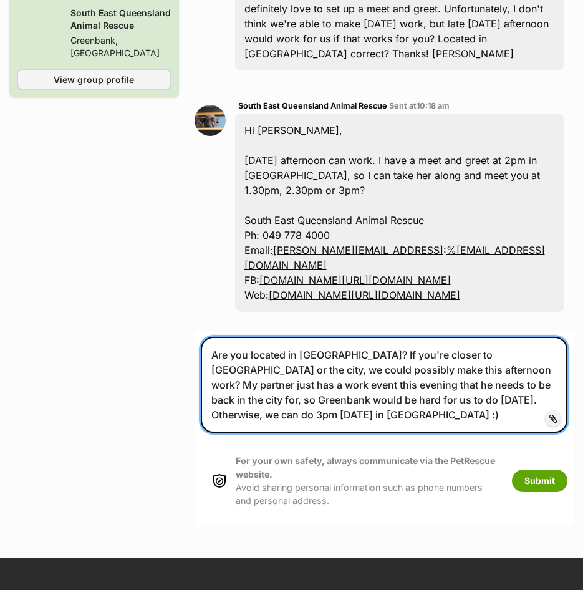
drag, startPoint x: 266, startPoint y: 504, endPoint x: 513, endPoint y: 502, distance: 246.4
click at [513, 433] on textarea "Are you located in [GEOGRAPHIC_DATA]? If you're closer to [GEOGRAPHIC_DATA] or …" at bounding box center [384, 385] width 367 height 96
drag, startPoint x: 225, startPoint y: 530, endPoint x: 420, endPoint y: 526, distance: 194.7
click at [420, 433] on textarea "Are you located in [GEOGRAPHIC_DATA]? If you're closer to [GEOGRAPHIC_DATA] or …" at bounding box center [384, 385] width 367 height 96
click at [284, 433] on textarea "Are you located in [GEOGRAPHIC_DATA]? If you're closer to [GEOGRAPHIC_DATA] or …" at bounding box center [384, 385] width 367 height 96
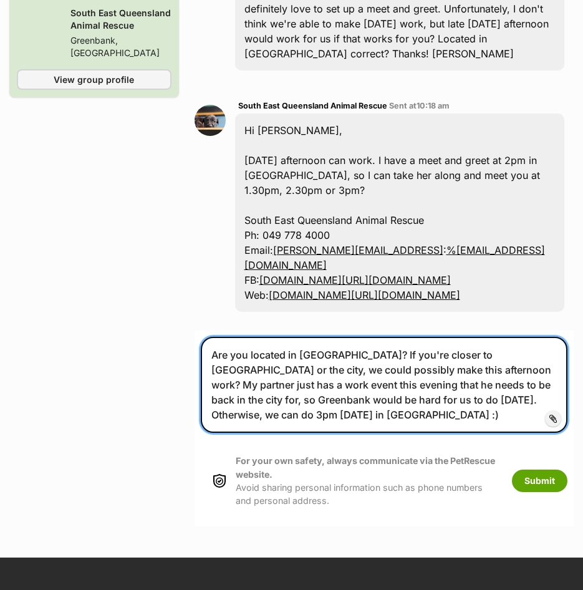
drag, startPoint x: 291, startPoint y: 529, endPoint x: 379, endPoint y: 531, distance: 88.0
click at [299, 433] on textarea "Are you located in [GEOGRAPHIC_DATA]? If you're closer to [GEOGRAPHIC_DATA] or …" at bounding box center [384, 385] width 367 height 96
click at [379, 433] on textarea "Are you located in [GEOGRAPHIC_DATA]? If you're closer to [GEOGRAPHIC_DATA] or …" at bounding box center [384, 385] width 367 height 96
click at [367, 433] on textarea "Are you located in [GEOGRAPHIC_DATA]? If you're closer to [GEOGRAPHIC_DATA] or …" at bounding box center [384, 385] width 367 height 96
click at [272, 433] on textarea "Are you located in [GEOGRAPHIC_DATA]? If you're closer to [GEOGRAPHIC_DATA] or …" at bounding box center [384, 385] width 367 height 96
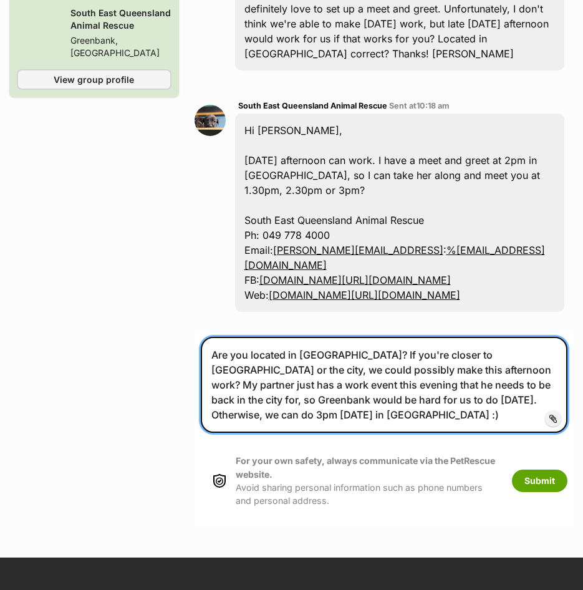
click at [369, 433] on textarea "Are you located in [GEOGRAPHIC_DATA]? If you're closer to [GEOGRAPHIC_DATA] or …" at bounding box center [384, 385] width 367 height 96
click at [281, 433] on textarea "Are you located in [GEOGRAPHIC_DATA]? If you're closer to [GEOGRAPHIC_DATA] or …" at bounding box center [384, 385] width 367 height 96
click at [351, 433] on textarea "Are you located in [GEOGRAPHIC_DATA]? If you're closer to [GEOGRAPHIC_DATA] or …" at bounding box center [384, 385] width 367 height 96
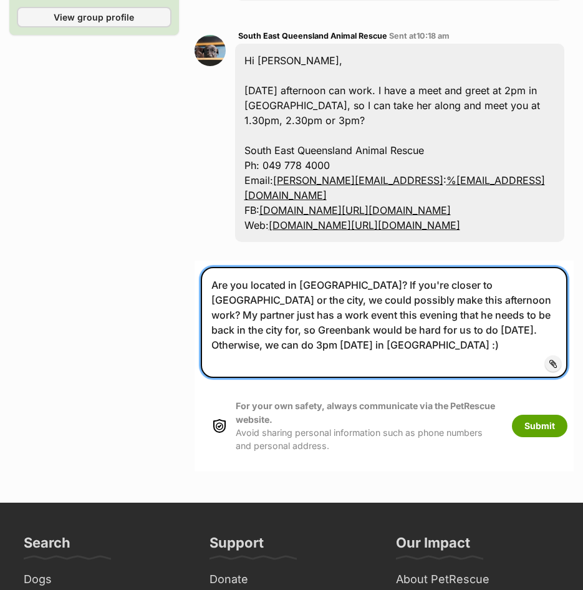
scroll to position [1511, 0]
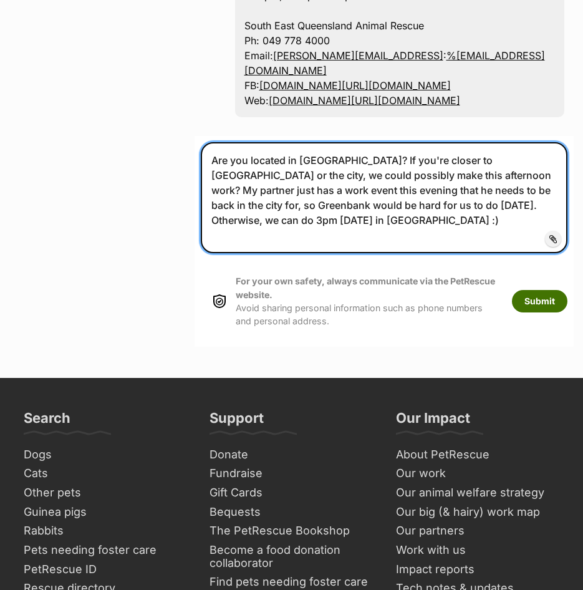
type textarea "Are you located in [GEOGRAPHIC_DATA]? If you're closer to [GEOGRAPHIC_DATA] or …"
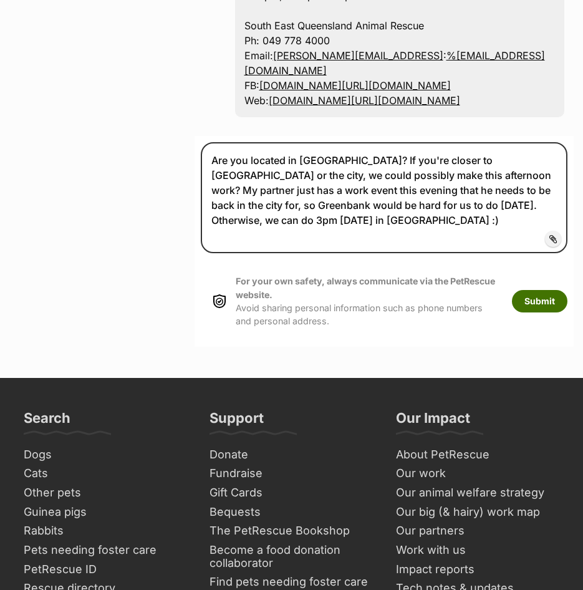
click at [519, 313] on button "Submit" at bounding box center [540, 301] width 56 height 22
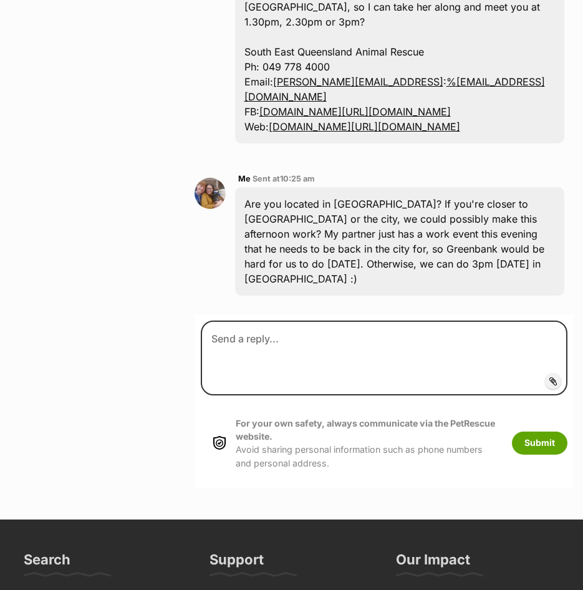
scroll to position [1551, 0]
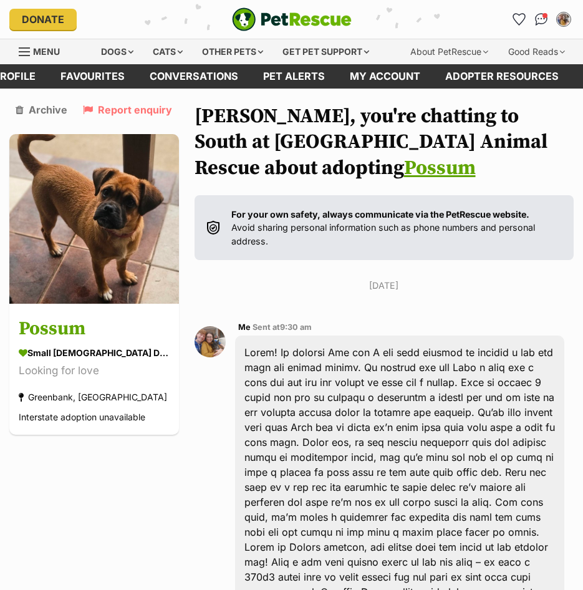
scroll to position [1785, 0]
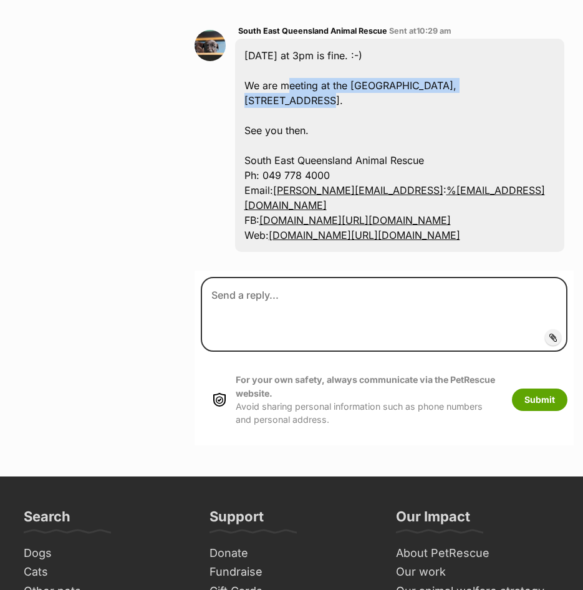
drag, startPoint x: 291, startPoint y: 205, endPoint x: 518, endPoint y: 206, distance: 227.7
click at [518, 206] on div "Tomorrow at 3pm is fine. :-) We are meeting at the Teviot Downs Park, 26 Bradma…" at bounding box center [400, 145] width 330 height 213
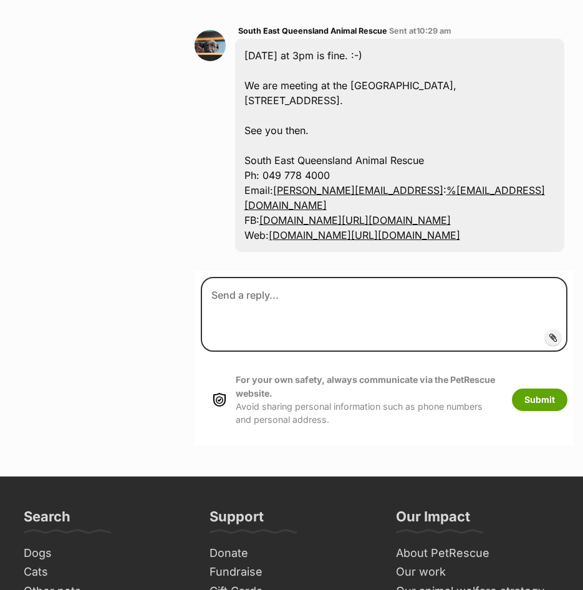
drag, startPoint x: 518, startPoint y: 206, endPoint x: 483, endPoint y: 229, distance: 41.5
click at [497, 229] on div "Tomorrow at 3pm is fine. :-) We are meeting at the Teviot Downs Park, 26 Bradma…" at bounding box center [400, 145] width 330 height 213
drag, startPoint x: 356, startPoint y: 229, endPoint x: 350, endPoint y: 274, distance: 45.3
click at [356, 230] on div "Tomorrow at 3pm is fine. :-) We are meeting at the Teviot Downs Park, 26 Bradma…" at bounding box center [400, 145] width 330 height 213
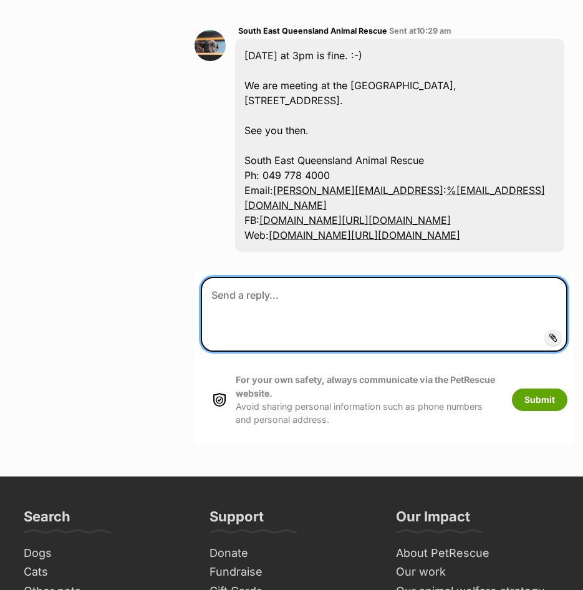
click at [332, 352] on textarea at bounding box center [384, 314] width 367 height 75
type textarea "o"
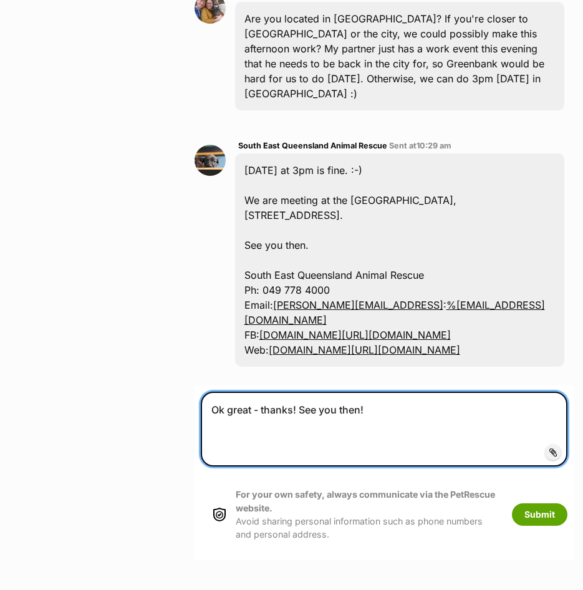
scroll to position [1598, 0]
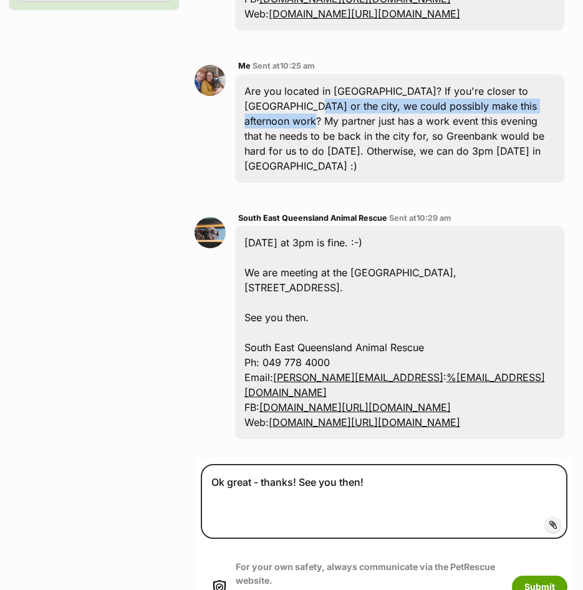
drag, startPoint x: 264, startPoint y: 243, endPoint x: 567, endPoint y: 243, distance: 303.2
click at [567, 192] on div "Me Sent at 10:25 am Are you located in Greenbank? If you're closer to Ipswich o…" at bounding box center [385, 120] width 380 height 143
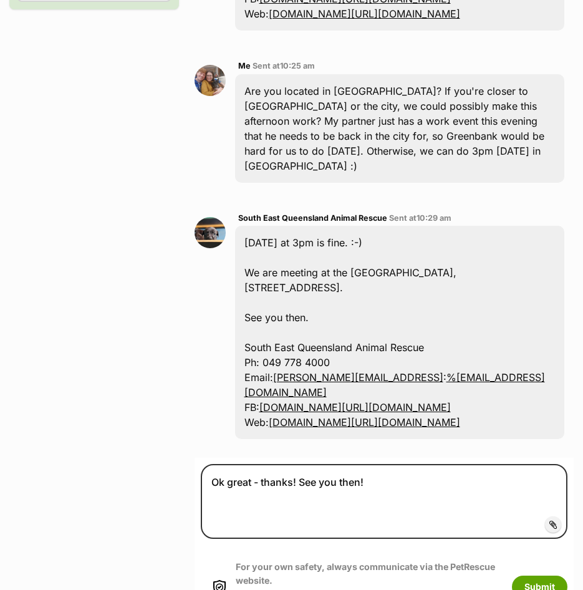
click at [246, 183] on div "Are you located in [GEOGRAPHIC_DATA]? If you're closer to [GEOGRAPHIC_DATA] or …" at bounding box center [400, 128] width 330 height 109
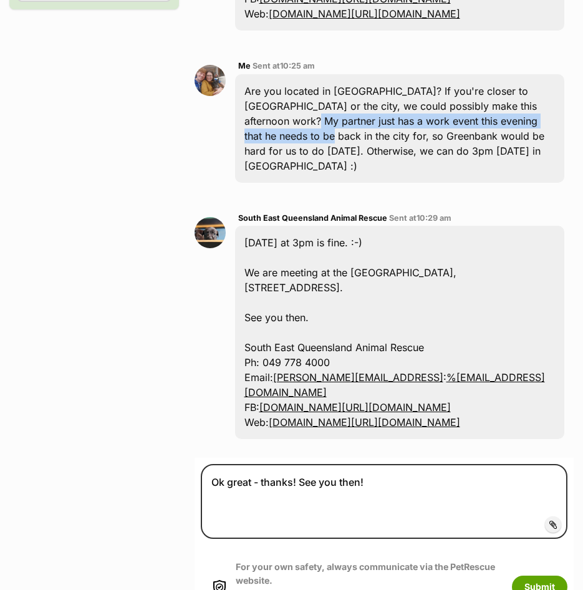
drag, startPoint x: 246, startPoint y: 255, endPoint x: 538, endPoint y: 253, distance: 292.6
click at [538, 183] on div "Are you located in [GEOGRAPHIC_DATA]? If you're closer to [GEOGRAPHIC_DATA] or …" at bounding box center [400, 128] width 330 height 109
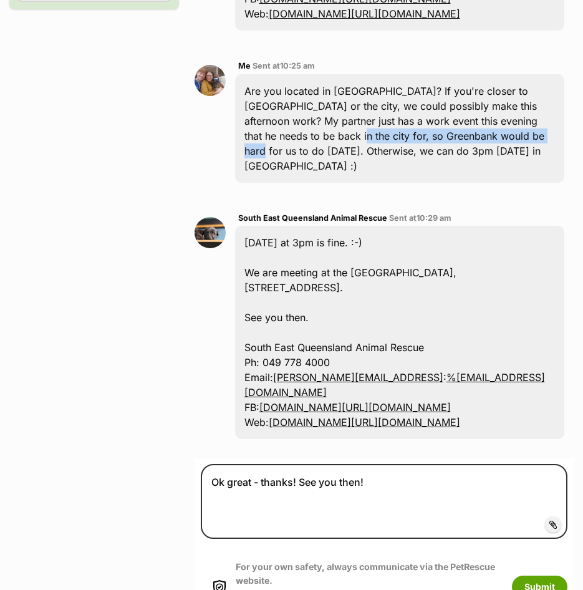
drag, startPoint x: 265, startPoint y: 274, endPoint x: 470, endPoint y: 273, distance: 205.2
click at [470, 183] on div "Are you located in [GEOGRAPHIC_DATA]? If you're closer to [GEOGRAPHIC_DATA] or …" at bounding box center [400, 128] width 330 height 109
drag, startPoint x: 470, startPoint y: 273, endPoint x: 476, endPoint y: 287, distance: 15.4
click at [476, 183] on div "Are you located in [GEOGRAPHIC_DATA]? If you're closer to [GEOGRAPHIC_DATA] or …" at bounding box center [400, 128] width 330 height 109
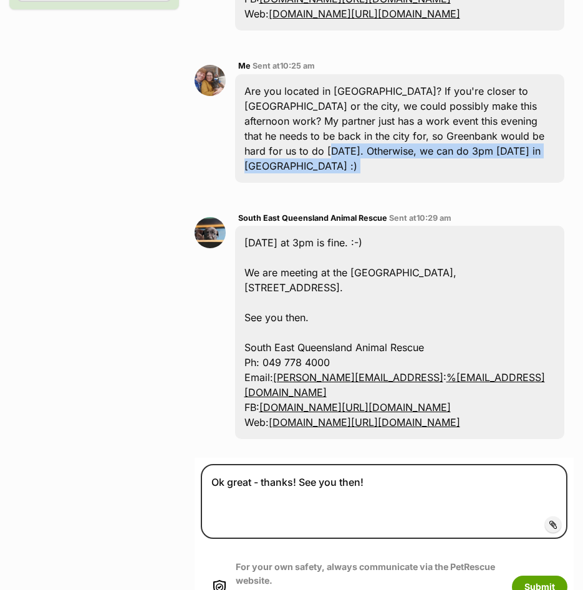
drag, startPoint x: 476, startPoint y: 287, endPoint x: 216, endPoint y: 288, distance: 259.5
click at [216, 192] on div "Me Sent at 10:25 am Are you located in Greenbank? If you're closer to Ipswich o…" at bounding box center [385, 120] width 380 height 143
drag, startPoint x: 216, startPoint y: 288, endPoint x: 364, endPoint y: 294, distance: 147.3
click at [364, 183] on div "Are you located in [GEOGRAPHIC_DATA]? If you're closer to [GEOGRAPHIC_DATA] or …" at bounding box center [400, 128] width 330 height 109
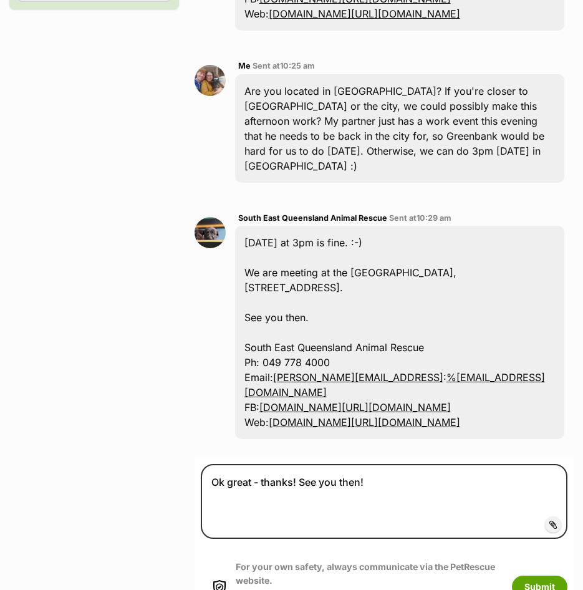
drag, startPoint x: 367, startPoint y: 393, endPoint x: 538, endPoint y: 394, distance: 171.5
click at [538, 394] on div "Tomorrow at 3pm is fine. :-) We are meeting at the Teviot Downs Park, 26 Bradma…" at bounding box center [400, 332] width 330 height 213
drag, startPoint x: 538, startPoint y: 394, endPoint x: 305, endPoint y: 432, distance: 236.4
click at [305, 432] on div "Tomorrow at 3pm is fine. :-) We are meeting at the Teviot Downs Park, 26 Bradma…" at bounding box center [400, 332] width 330 height 213
click at [366, 418] on div "Tomorrow at 3pm is fine. :-) We are meeting at the Teviot Downs Park, 26 Bradma…" at bounding box center [400, 332] width 330 height 213
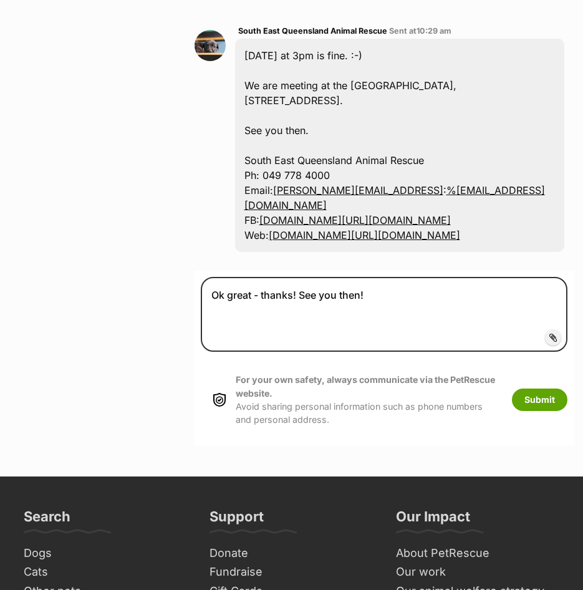
scroll to position [1847, 0]
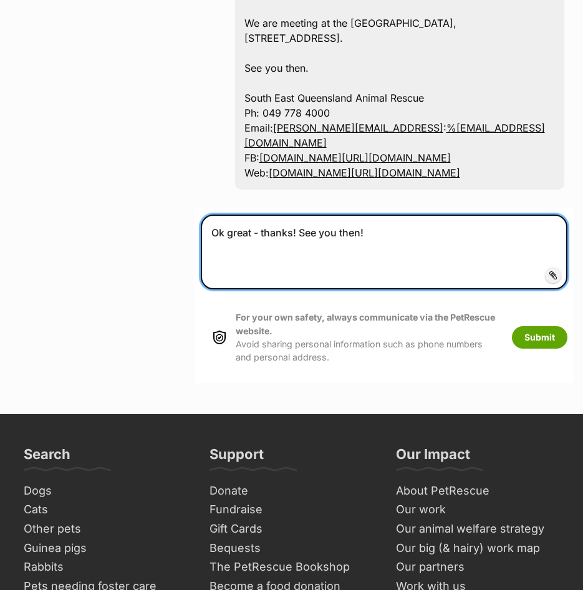
click at [397, 289] on textarea "Ok great - thanks! See you then!" at bounding box center [384, 252] width 367 height 75
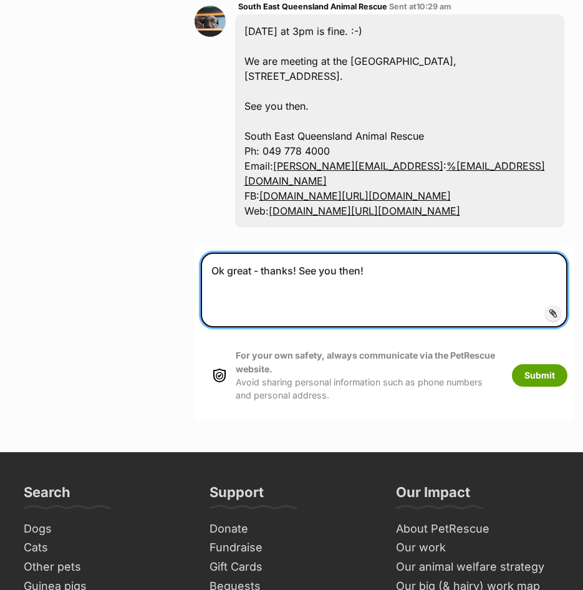
scroll to position [1909, 0]
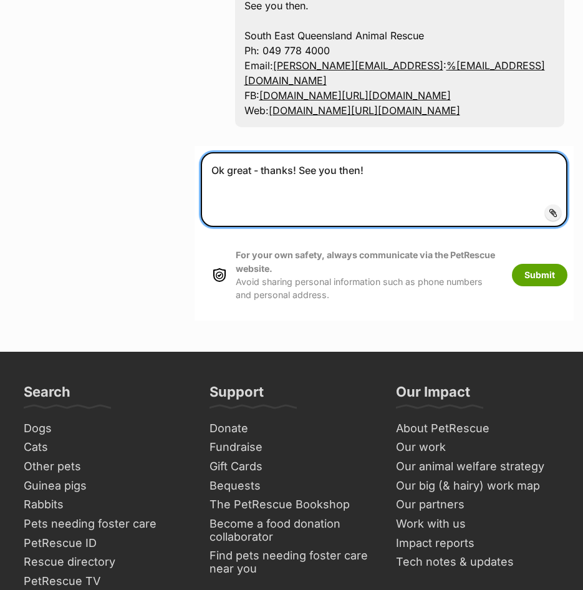
click at [387, 227] on textarea "Ok great - thanks! See you then!" at bounding box center [384, 189] width 367 height 75
click at [373, 227] on textarea "Ok great - thanks! See you then!" at bounding box center [384, 189] width 367 height 75
click at [411, 227] on textarea "Ok great - thanks! See you then!" at bounding box center [384, 189] width 367 height 75
click at [245, 227] on textarea "Ok great - thanks! See you then!" at bounding box center [384, 189] width 367 height 75
click at [393, 227] on textarea "Ok great - thanks! See you then!" at bounding box center [384, 189] width 367 height 75
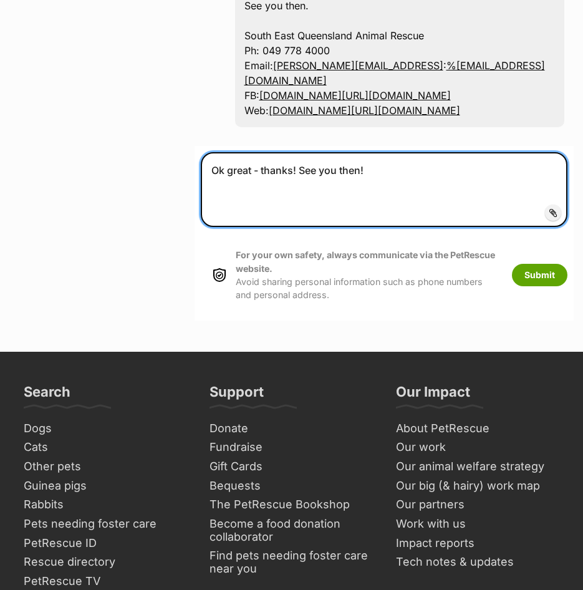
drag, startPoint x: 396, startPoint y: 365, endPoint x: 301, endPoint y: 370, distance: 95.6
click at [301, 227] on textarea "Ok great - thanks! See you then!" at bounding box center [384, 189] width 367 height 75
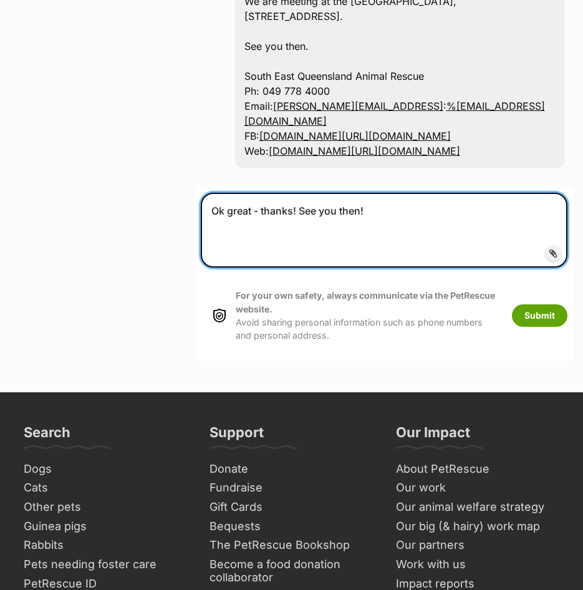
scroll to position [1785, 0]
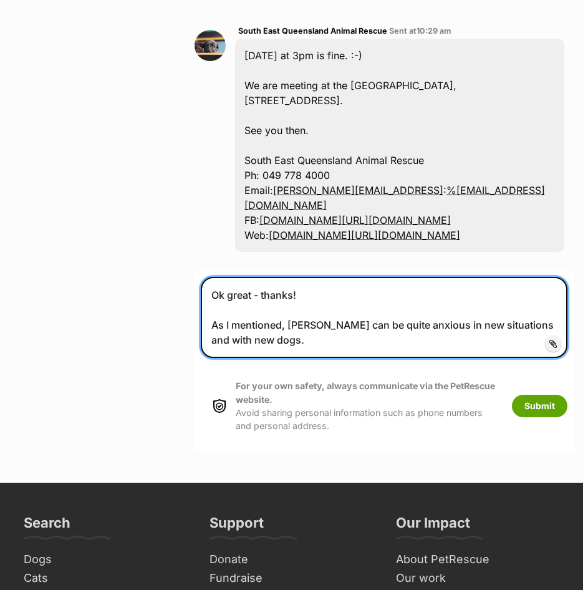
click at [391, 358] on textarea "Ok great - thanks! As I mentioned, Tony can be quite anxious in new situations …" at bounding box center [384, 317] width 367 height 81
click at [296, 358] on textarea "Ok great - thanks! As I mentioned, Tony can be quite anxious in new situations …" at bounding box center [384, 317] width 367 height 81
click at [359, 358] on textarea "Ok great - thanks! As I mentioned, Tony can be quite anxious in new situations …" at bounding box center [384, 317] width 367 height 81
click at [326, 358] on textarea "Ok great - thanks! As I mentioned, Tony can be anxious in new situations and wi…" at bounding box center [384, 317] width 367 height 81
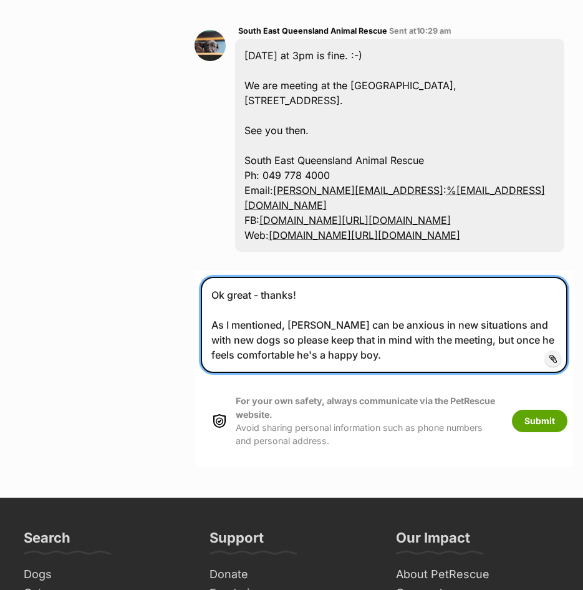
click at [472, 373] on textarea "Ok great - thanks! As I mentioned, Tony can be anxious in new situations and wi…" at bounding box center [384, 325] width 367 height 96
drag, startPoint x: 259, startPoint y: 532, endPoint x: 432, endPoint y: 533, distance: 172.8
click at [432, 373] on textarea "Ok great - thanks! As I mentioned, Tony can be anxious in new situations and wi…" at bounding box center [384, 325] width 367 height 96
click at [429, 373] on textarea "Ok great - thanks! As I mentioned, Tony can be anxious in new situations and wi…" at bounding box center [384, 325] width 367 height 96
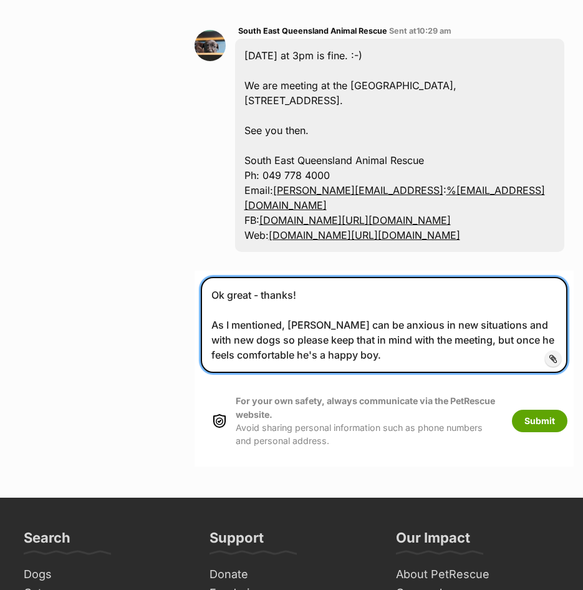
click at [413, 373] on textarea "Ok great - thanks! As I mentioned, Tony can be anxious in new situations and wi…" at bounding box center [384, 325] width 367 height 96
drag, startPoint x: 290, startPoint y: 532, endPoint x: 449, endPoint y: 539, distance: 158.6
click at [449, 373] on textarea "Ok great - thanks! As I mentioned, Tony can be anxious in new situations and wi…" at bounding box center [384, 325] width 367 height 96
click at [453, 373] on textarea "Ok great - thanks! As I mentioned, Tony can be anxious in new situations and wi…" at bounding box center [384, 325] width 367 height 96
drag, startPoint x: 429, startPoint y: 555, endPoint x: 206, endPoint y: 547, distance: 223.4
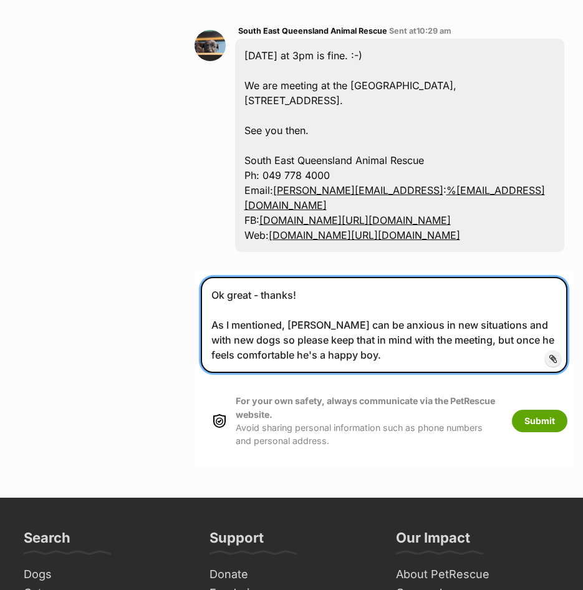
click at [206, 373] on textarea "Ok great - thanks! As I mentioned, Tony can be anxious in new situations and wi…" at bounding box center [384, 325] width 367 height 96
click at [400, 373] on textarea "Ok great - thanks! As I mentioned, Tony can be anxious in new situations and wi…" at bounding box center [384, 325] width 367 height 96
click at [452, 373] on textarea "Ok great - thanks! As I mentioned, Tony can be anxious in new situations and wi…" at bounding box center [384, 325] width 367 height 96
click at [430, 373] on textarea "Ok great - thanks! As I mentioned, Tony can be anxious in new situations and wi…" at bounding box center [384, 325] width 367 height 96
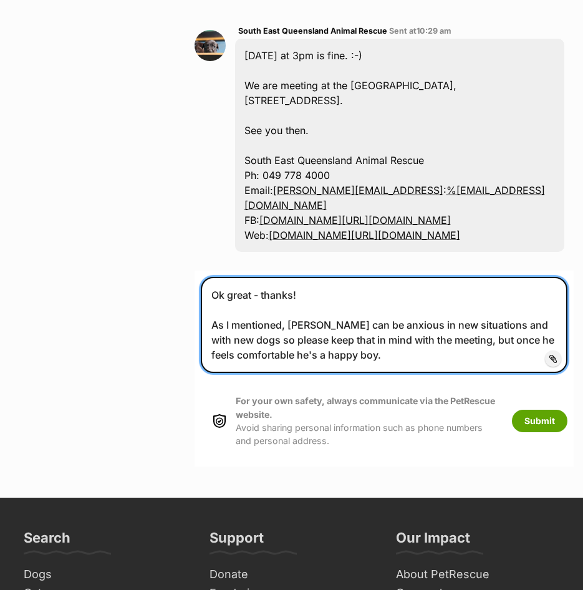
drag, startPoint x: 291, startPoint y: 521, endPoint x: 450, endPoint y: 513, distance: 159.3
click at [450, 373] on textarea "Ok great - thanks! As I mentioned, Tony can be anxious in new situations and wi…" at bounding box center [384, 325] width 367 height 96
click at [316, 373] on textarea "Ok great - thanks! As I mentioned, Tony can be anxious in new situations and wi…" at bounding box center [384, 325] width 367 height 96
drag, startPoint x: 374, startPoint y: 556, endPoint x: 395, endPoint y: 526, distance: 36.7
click at [395, 373] on textarea "Ok great - thanks! As I mentioned, Tony can be anxious in new situations and wi…" at bounding box center [384, 325] width 367 height 96
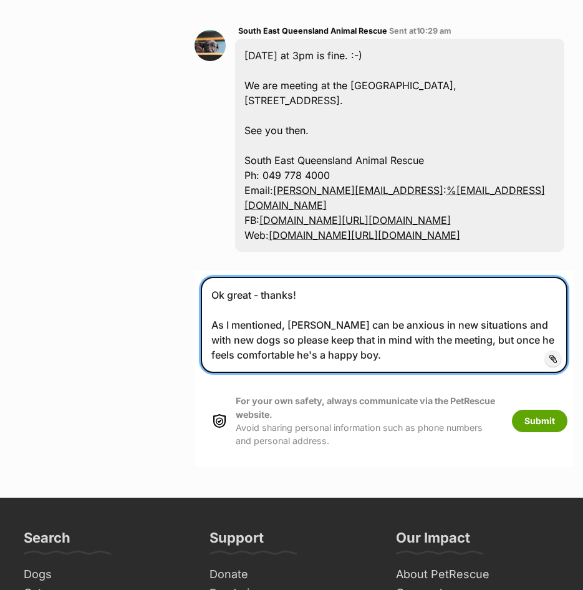
click at [385, 373] on textarea "Ok great - thanks! As I mentioned, Tony can be anxious in new situations and wi…" at bounding box center [384, 325] width 367 height 96
drag, startPoint x: 237, startPoint y: 536, endPoint x: 387, endPoint y: 518, distance: 150.8
click at [387, 373] on textarea "Ok great - thanks! As I mentioned, Tony can be anxious in new situations and wi…" at bounding box center [384, 325] width 367 height 96
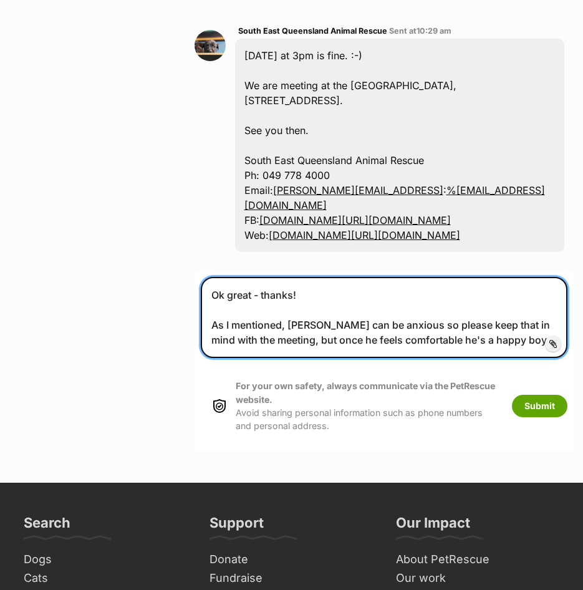
click at [329, 358] on textarea "Ok great - thanks! As I mentioned, Tony can be anxious so please keep that in m…" at bounding box center [384, 317] width 367 height 81
drag, startPoint x: 525, startPoint y: 532, endPoint x: 269, endPoint y: 531, distance: 256.4
click at [269, 358] on textarea "Ok great - thanks! As I mentioned, Tony can be anxious so please keep that in m…" at bounding box center [384, 317] width 367 height 81
click at [316, 358] on textarea "Ok great - thanks! As I mentioned, Tony can be anxious so please keep that in m…" at bounding box center [384, 317] width 367 height 81
click at [306, 358] on textarea "Ok great - thanks! As I mentioned, Tony can be anxious so please keep that in m…" at bounding box center [384, 317] width 367 height 81
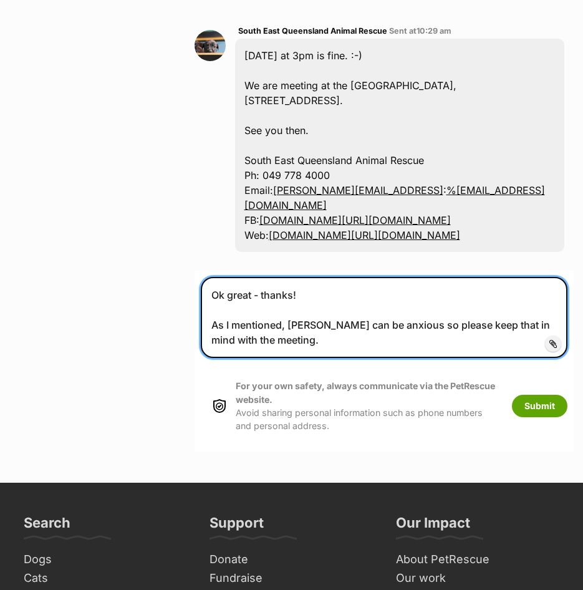
click at [303, 358] on textarea "Ok great - thanks! As I mentioned, Tony can be anxious so please keep that in m…" at bounding box center [384, 317] width 367 height 81
drag, startPoint x: 303, startPoint y: 535, endPoint x: 122, endPoint y: 498, distance: 184.0
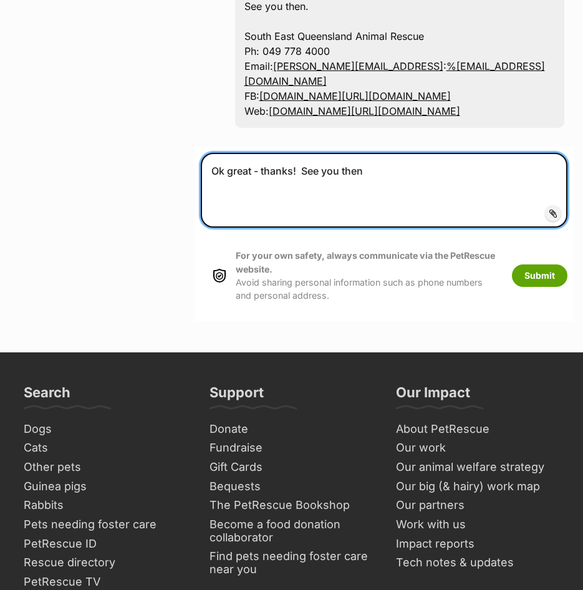
scroll to position [1909, 0]
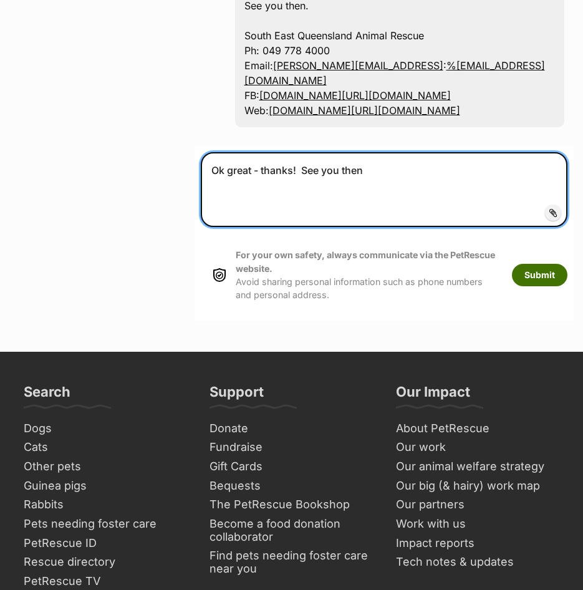
type textarea "Ok great - thanks! See you then"
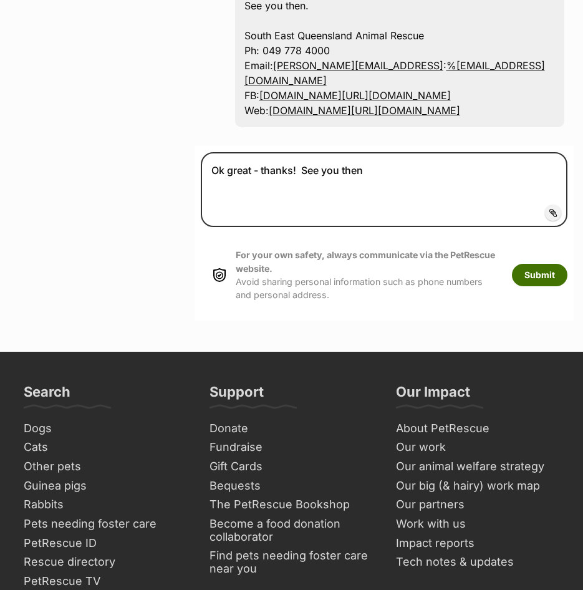
click at [534, 286] on button "Submit" at bounding box center [540, 275] width 56 height 22
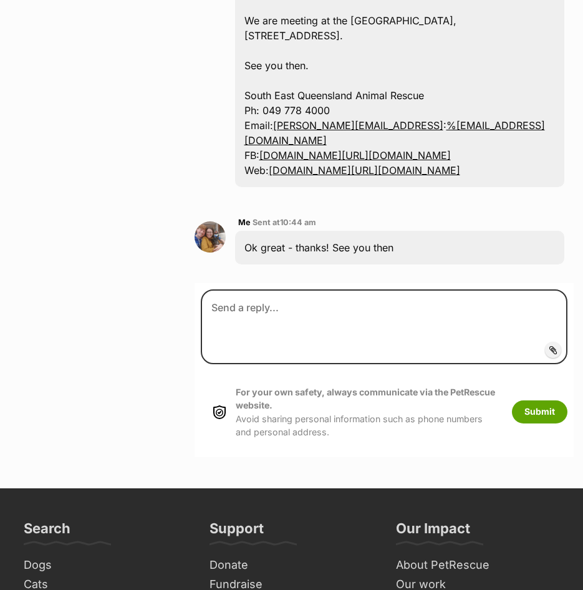
scroll to position [1865, 0]
